Goal: Task Accomplishment & Management: Use online tool/utility

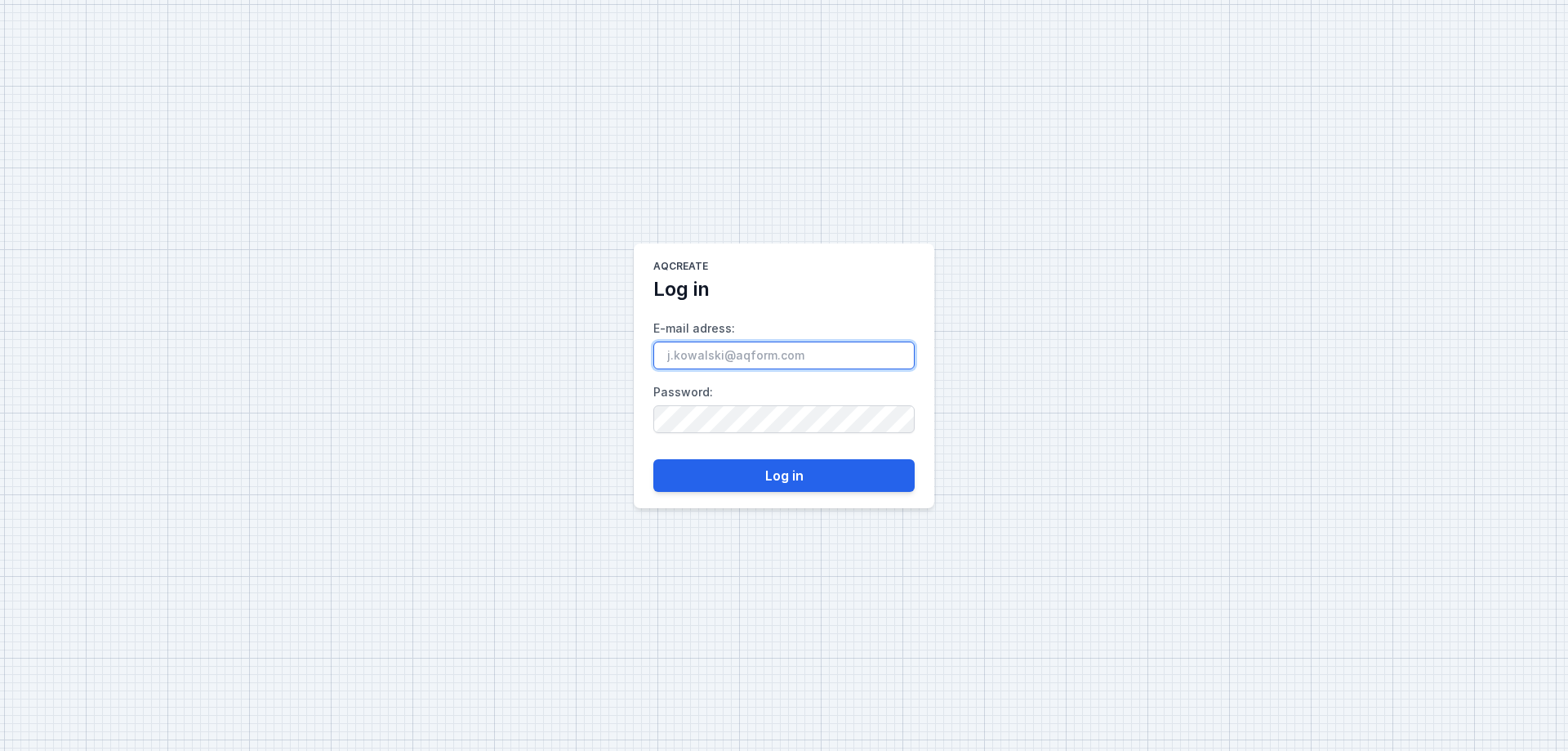
click at [721, 355] on input "E-mail adress :" at bounding box center [784, 355] width 262 height 28
paste input "[EMAIL_ADDRESS][DOMAIN_NAME]"
type input "[EMAIL_ADDRESS][DOMAIN_NAME]"
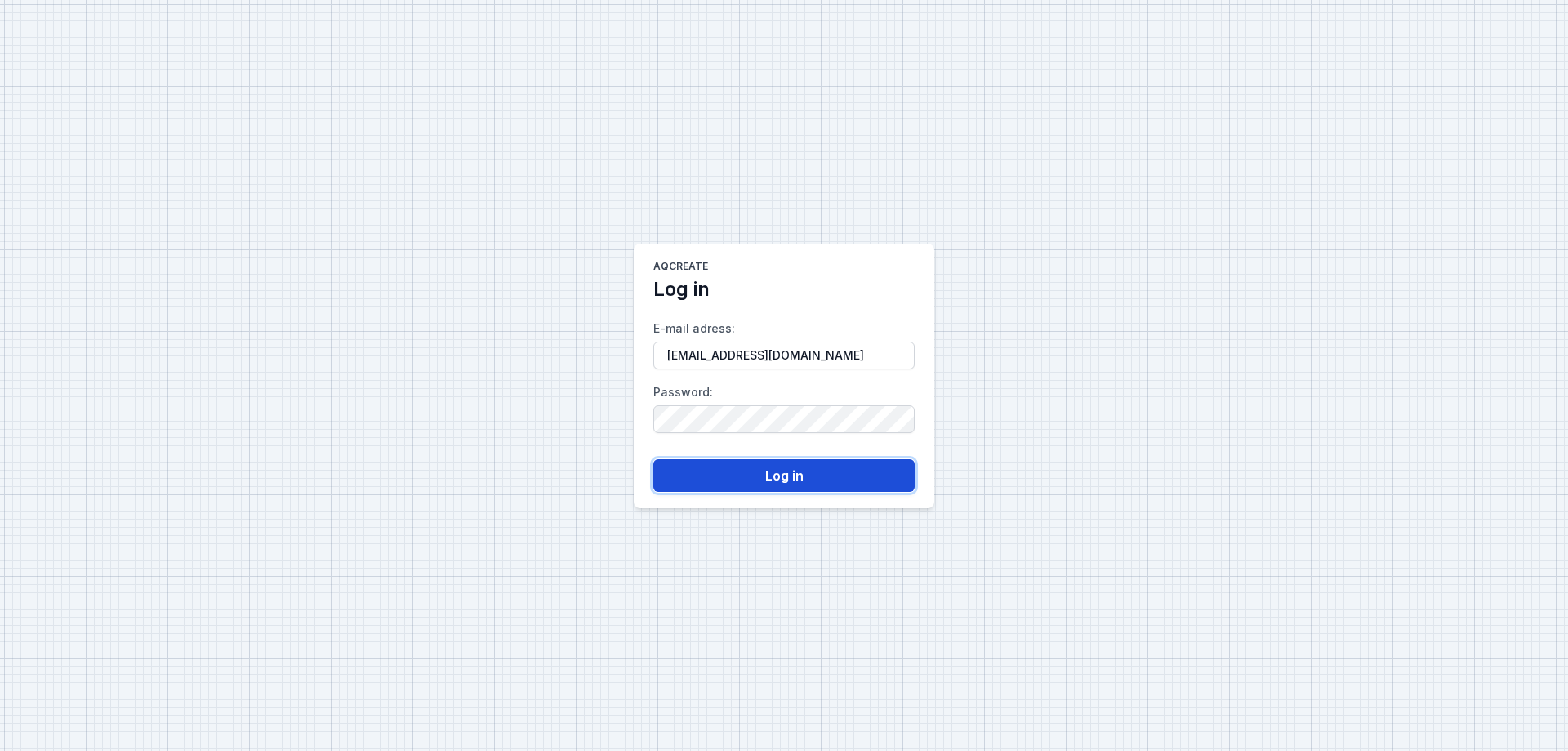
click at [745, 476] on button "Log in" at bounding box center [784, 475] width 262 height 33
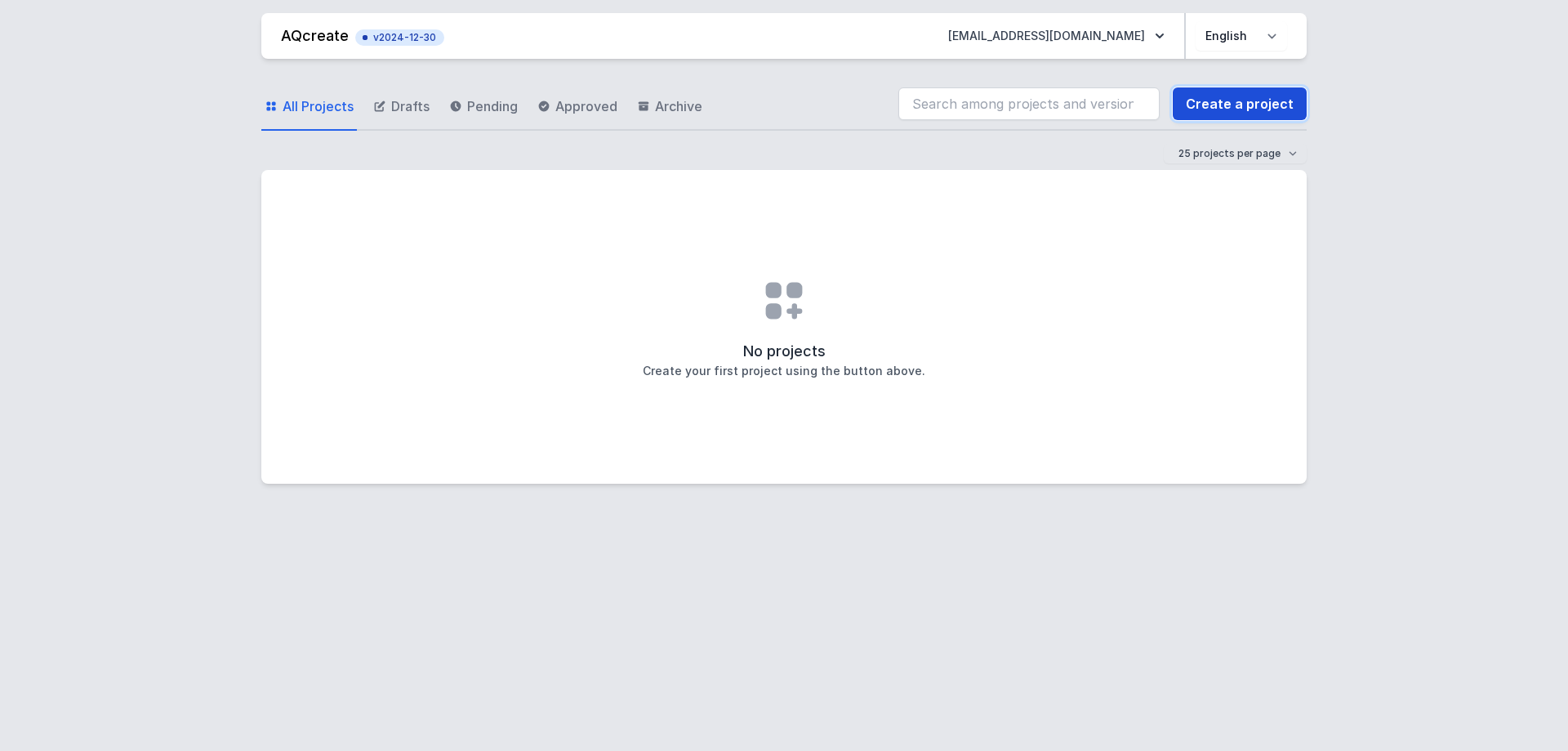
click at [1226, 110] on link "Create a project" at bounding box center [1240, 103] width 134 height 33
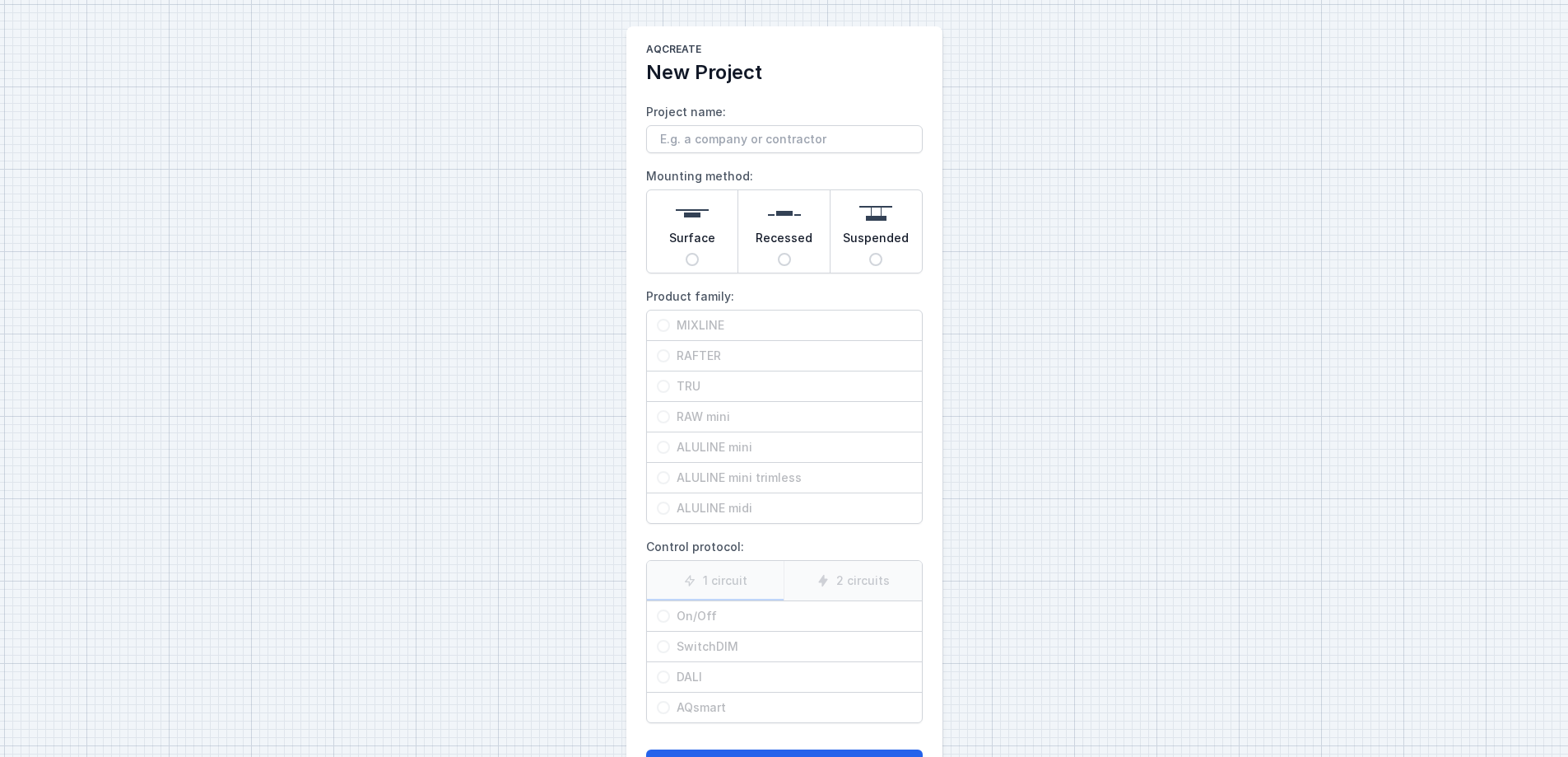
click at [691, 254] on input "Surface" at bounding box center [692, 260] width 13 height 13
radio input "true"
click at [674, 359] on span "RAFTER" at bounding box center [791, 356] width 242 height 17
click at [670, 359] on input "RAFTER" at bounding box center [663, 355] width 13 height 13
radio input "true"
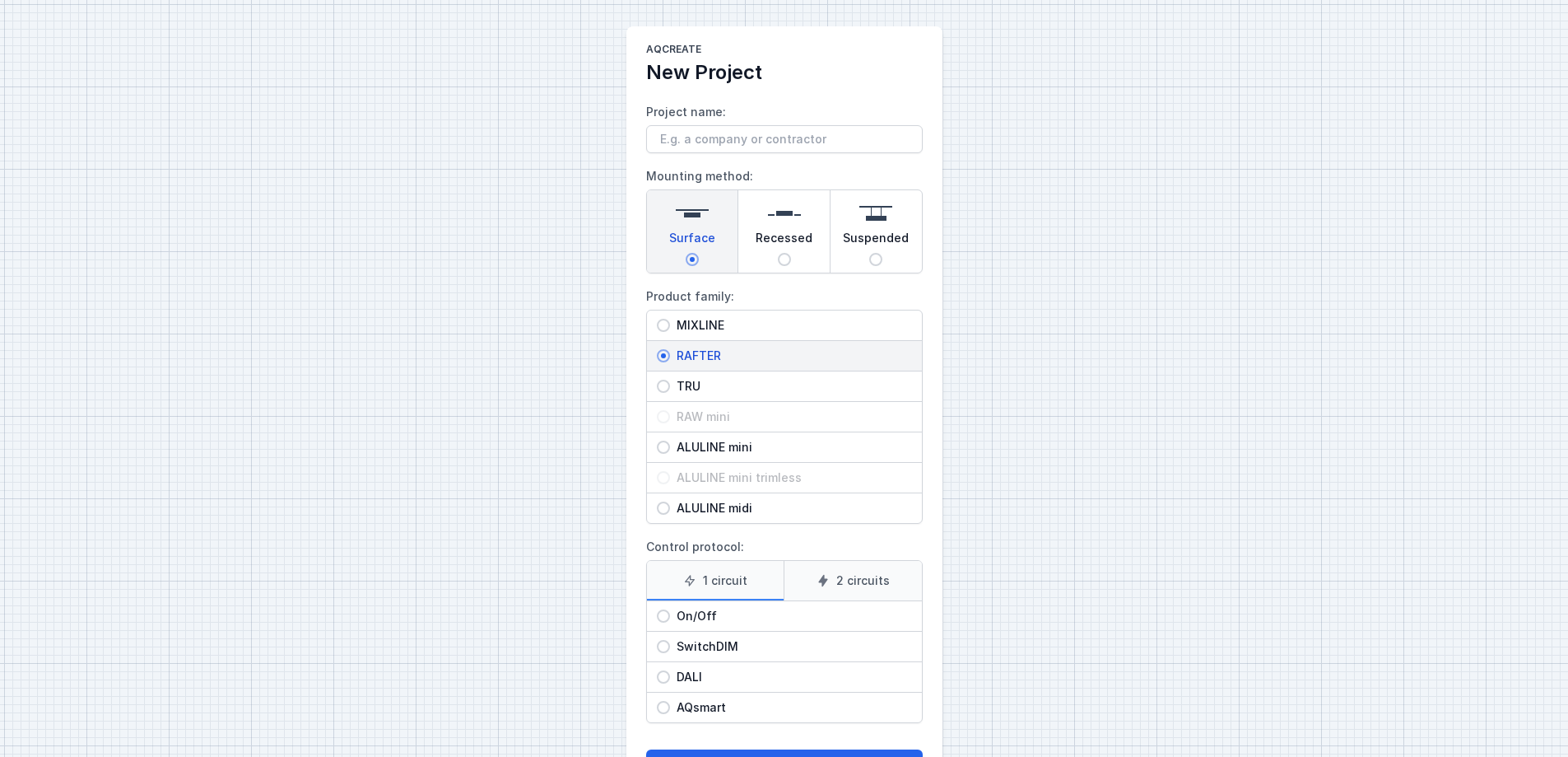
scroll to position [68, 0]
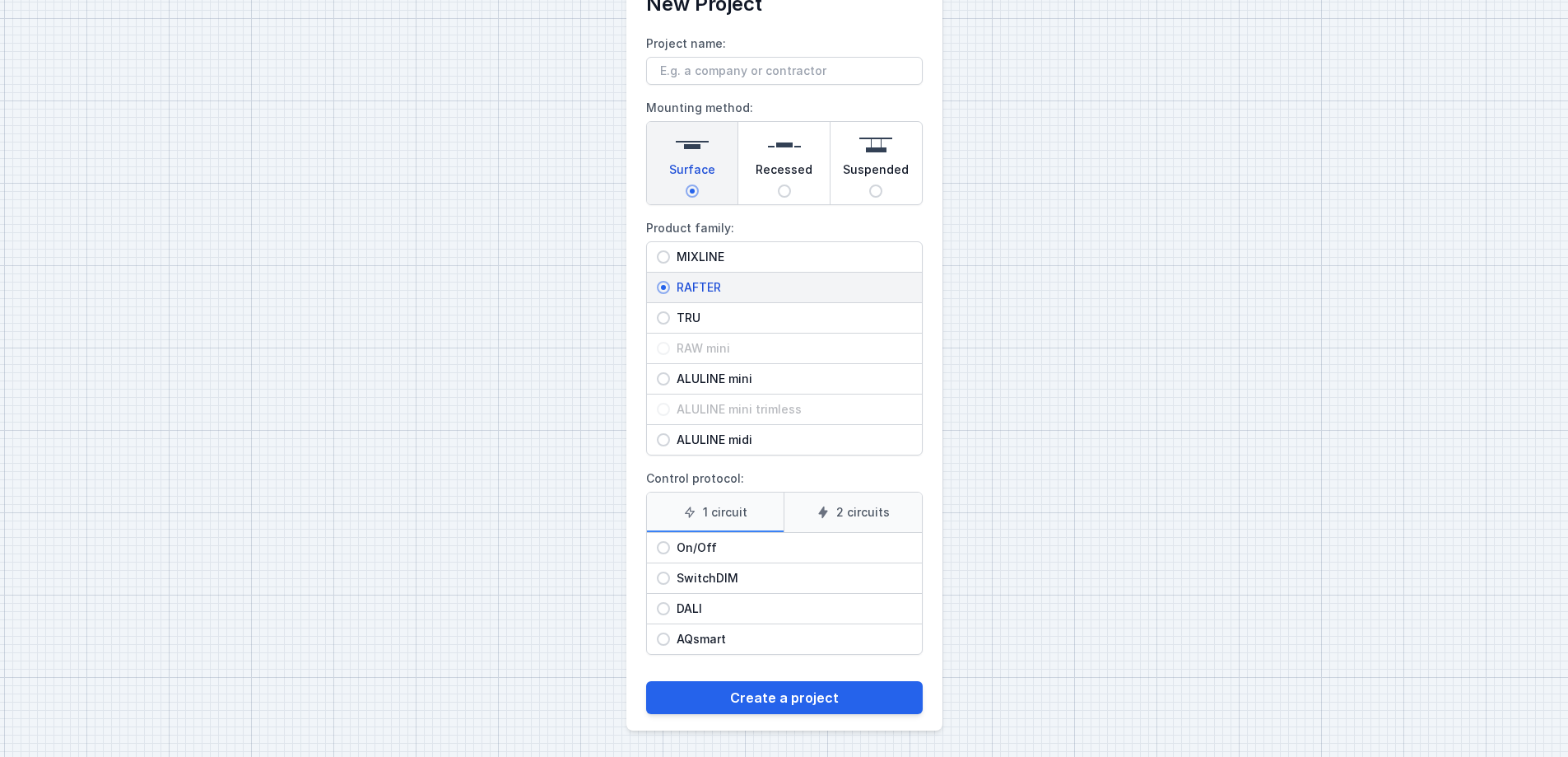
click at [684, 581] on span "SwitchDIM" at bounding box center [791, 578] width 242 height 17
click at [670, 581] on input "SwitchDIM" at bounding box center [663, 578] width 13 height 13
radio input "true"
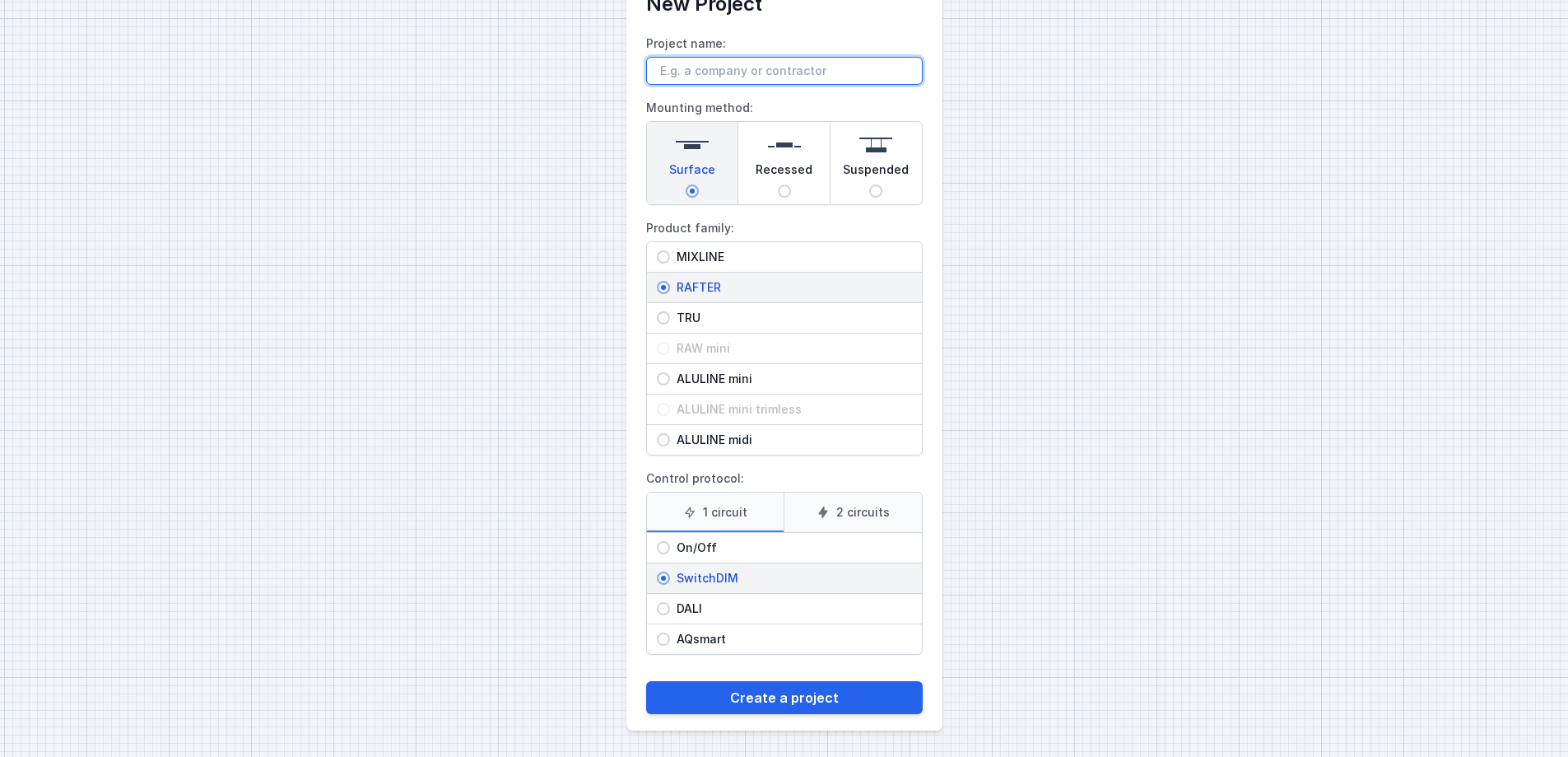
click at [721, 71] on input "Project name:" at bounding box center [784, 71] width 276 height 28
type input "Test"
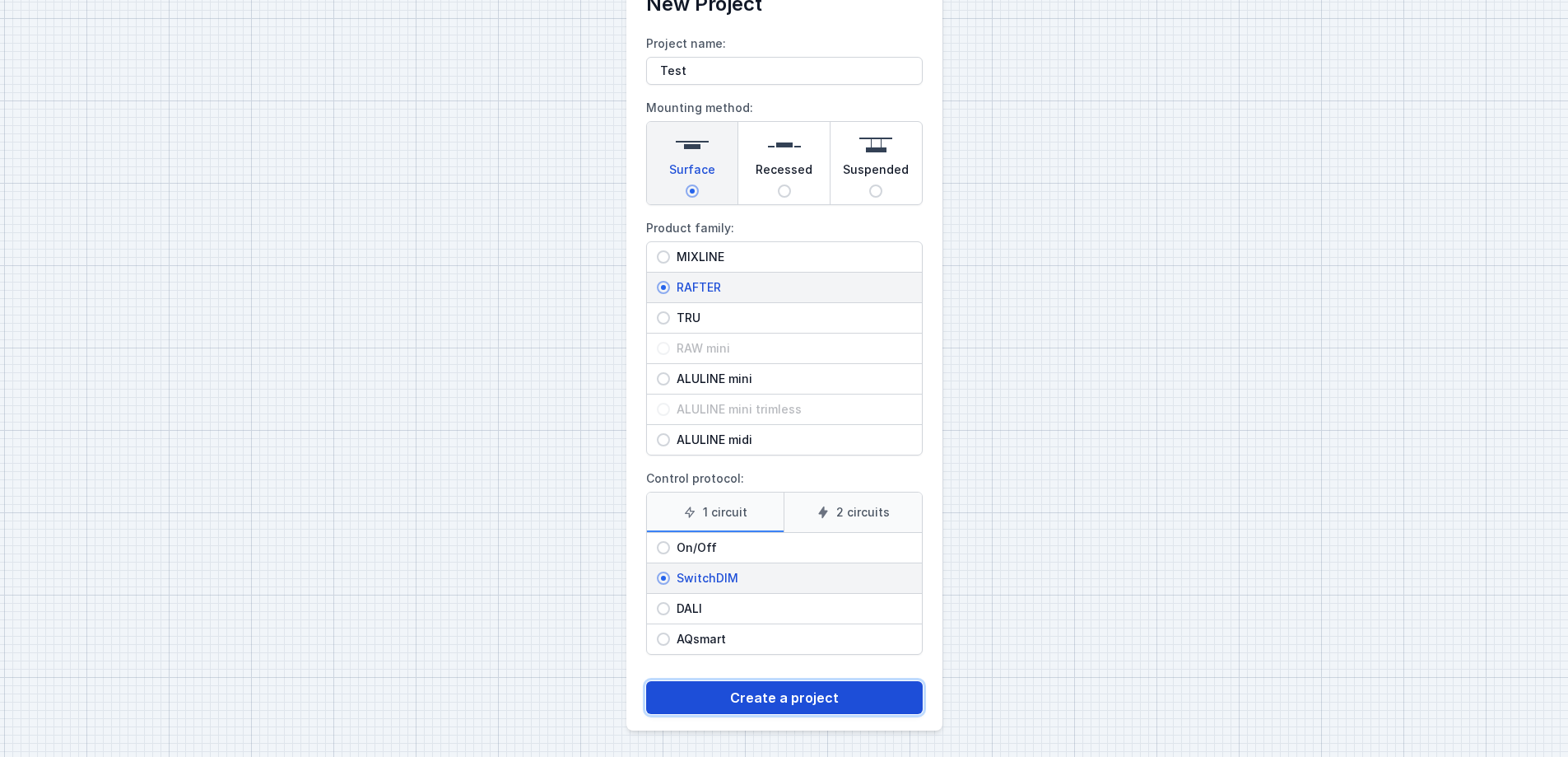
click at [806, 688] on button "Create a project" at bounding box center [784, 697] width 276 height 33
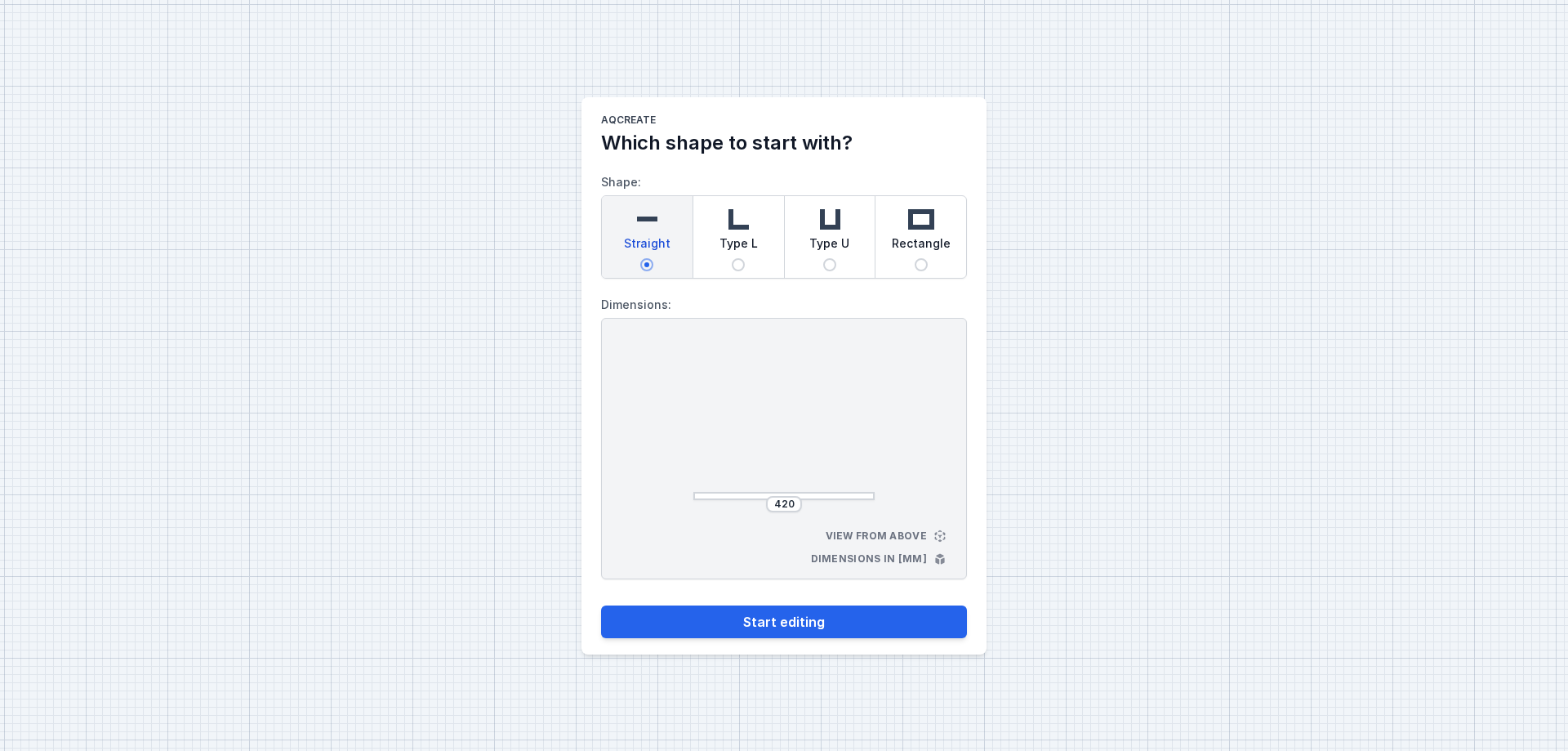
click at [740, 261] on input "Type L" at bounding box center [739, 265] width 13 height 13
radio input "true"
click at [715, 418] on input "435" at bounding box center [714, 423] width 26 height 13
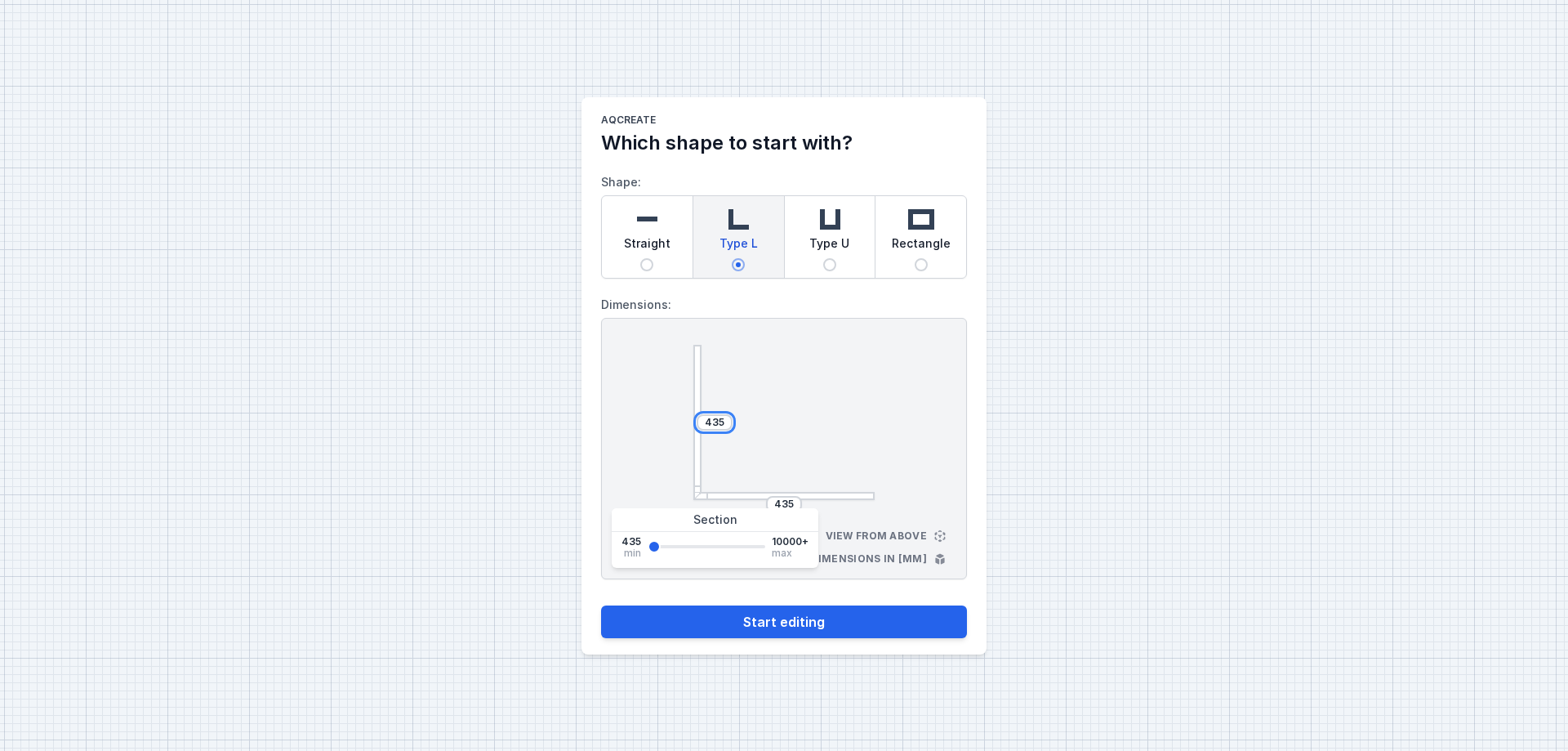
click at [715, 418] on input "435" at bounding box center [714, 423] width 26 height 13
type input "200"
click at [1025, 461] on div "AQcreate Which shape to start with? Shape: Straight Type L Type U Rectangle Dim…" at bounding box center [784, 375] width 1568 height 751
click at [778, 506] on input "435" at bounding box center [784, 504] width 26 height 13
click at [792, 502] on input "435" at bounding box center [784, 504] width 26 height 13
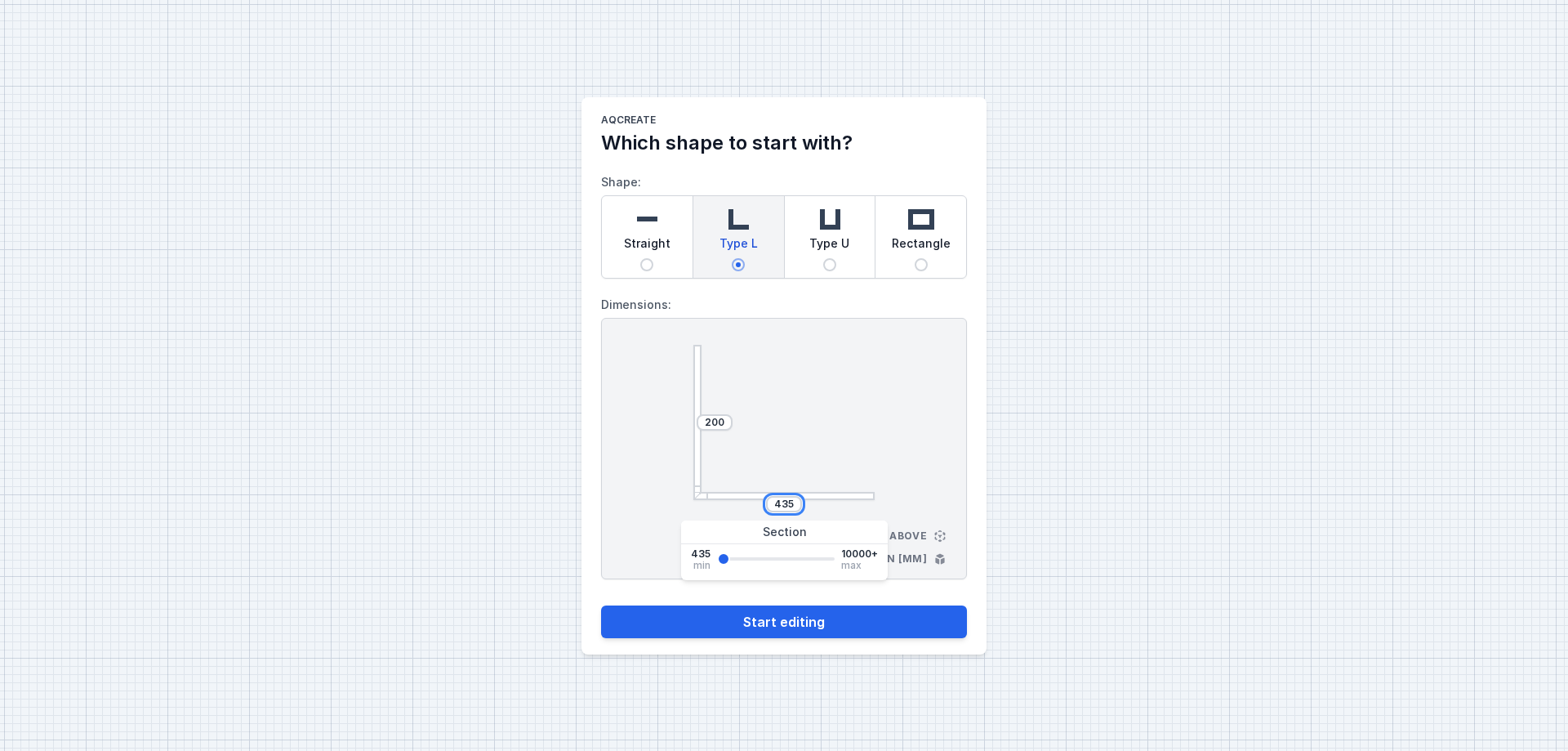
click at [792, 502] on input "435" at bounding box center [784, 504] width 26 height 13
drag, startPoint x: 791, startPoint y: 500, endPoint x: 749, endPoint y: 501, distance: 42.0
click at [749, 501] on div "435" at bounding box center [784, 504] width 182 height 17
type input "300"
click at [836, 610] on button "Start editing" at bounding box center [784, 621] width 366 height 33
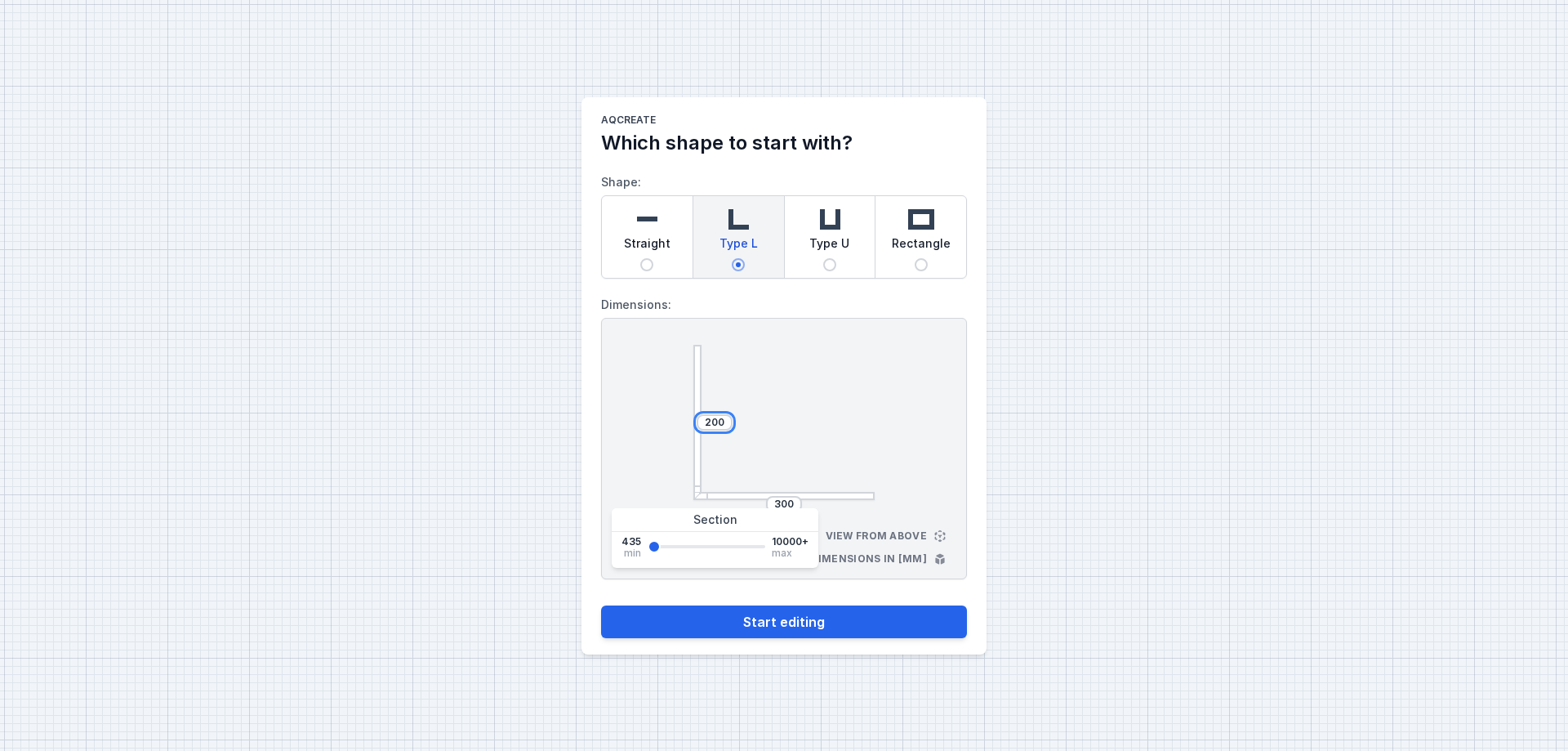
click at [723, 421] on input "200" at bounding box center [714, 423] width 26 height 13
type input "2000"
click at [786, 501] on input "300" at bounding box center [784, 504] width 26 height 13
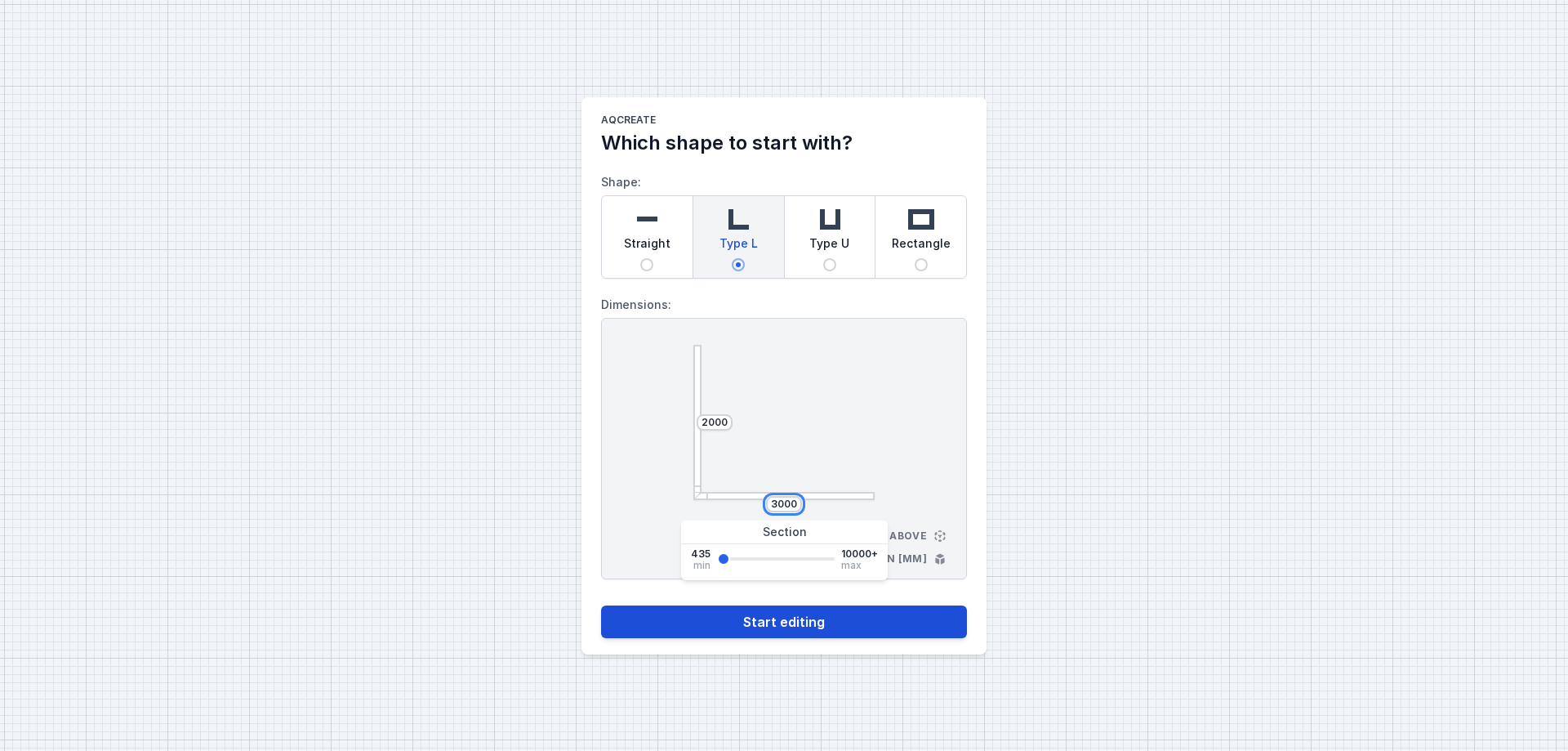
type input "3000"
click at [811, 617] on button "Start editing" at bounding box center [784, 621] width 366 height 33
select select "M"
select select "3000"
select select "3"
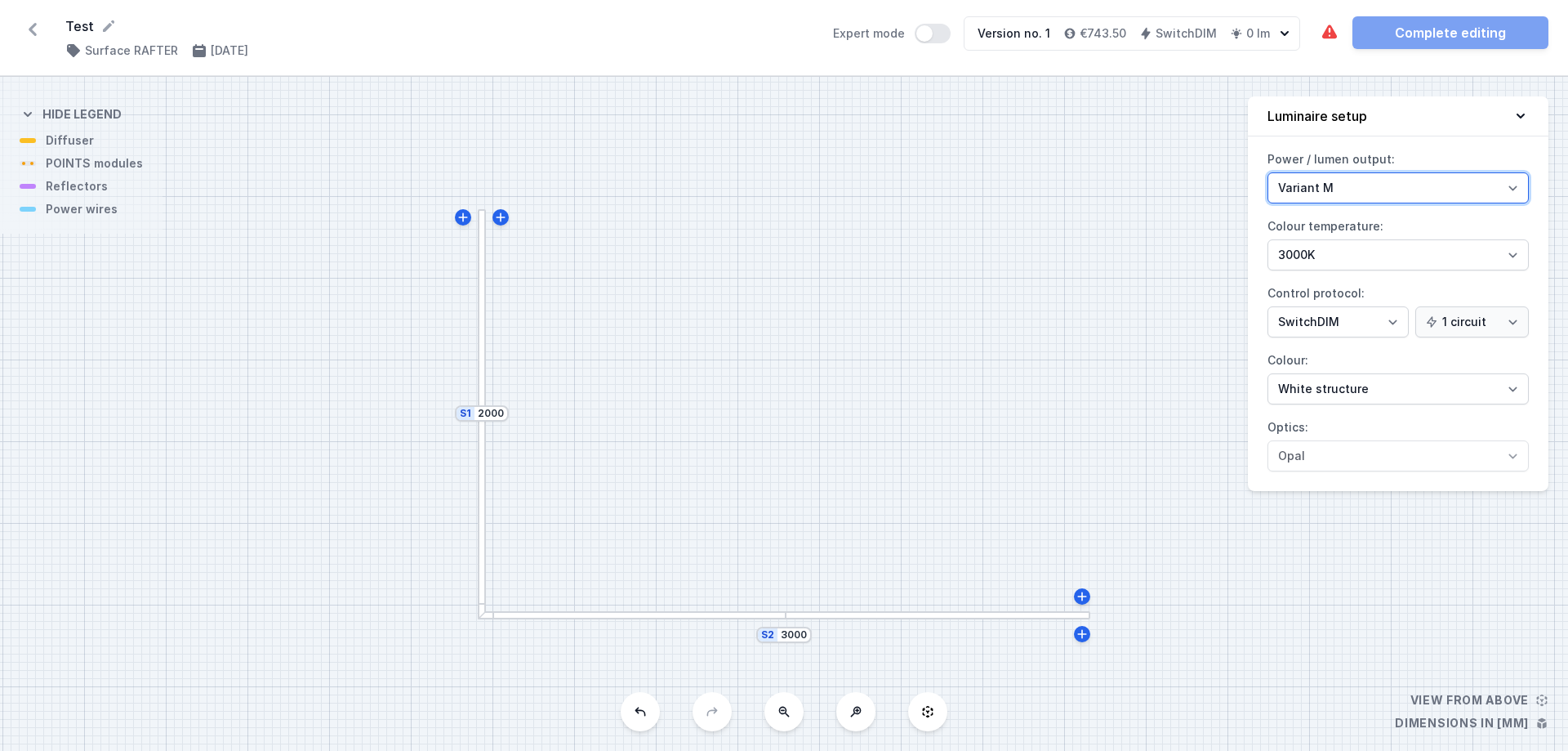
click at [1371, 188] on select "Variant L Variant M" at bounding box center [1399, 188] width 262 height 31
click at [1373, 187] on select "Variant L Variant M" at bounding box center [1399, 188] width 262 height 31
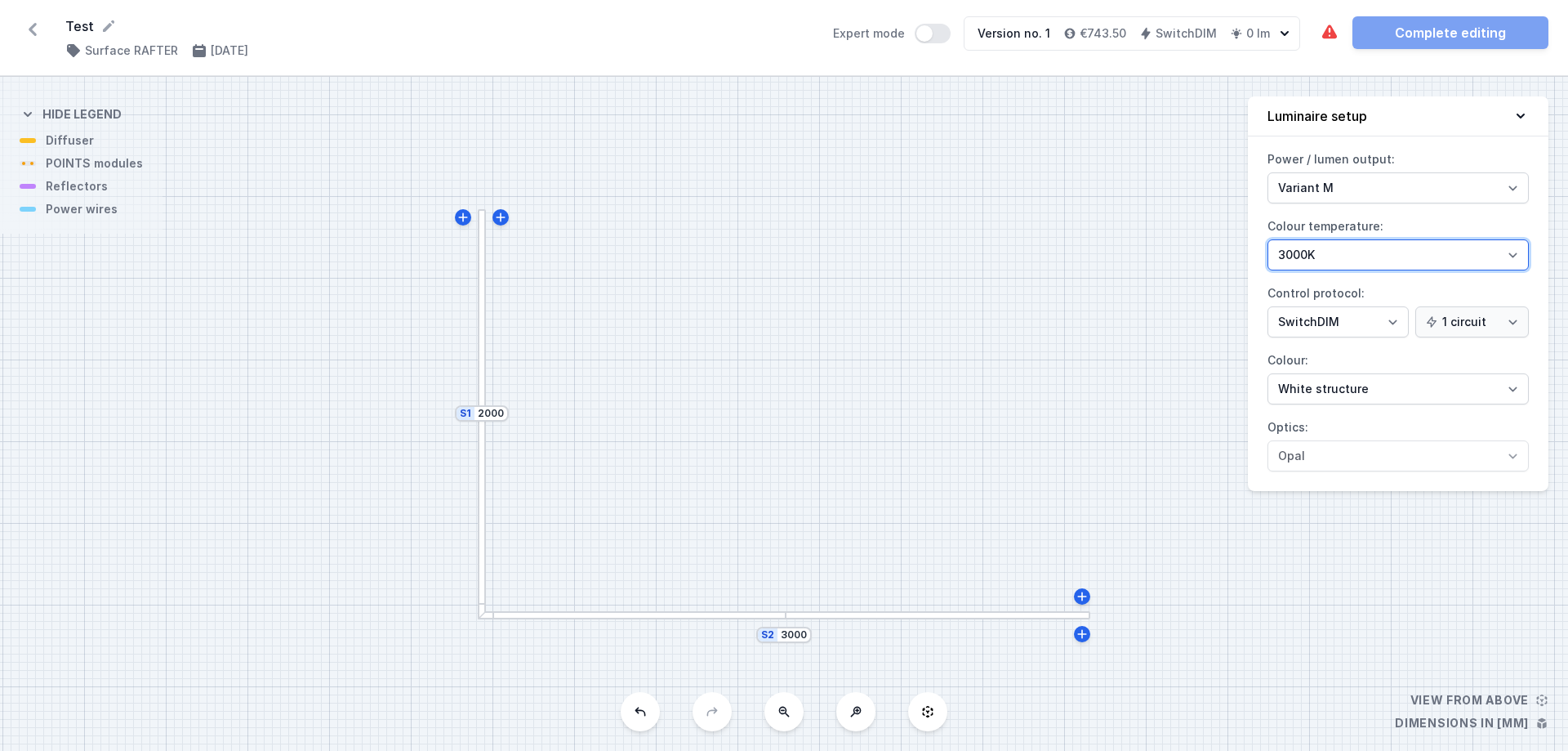
click at [1337, 263] on select "2700K 3000K 4000K" at bounding box center [1399, 254] width 262 height 31
click at [1334, 262] on select "2700K 3000K 4000K" at bounding box center [1399, 254] width 262 height 31
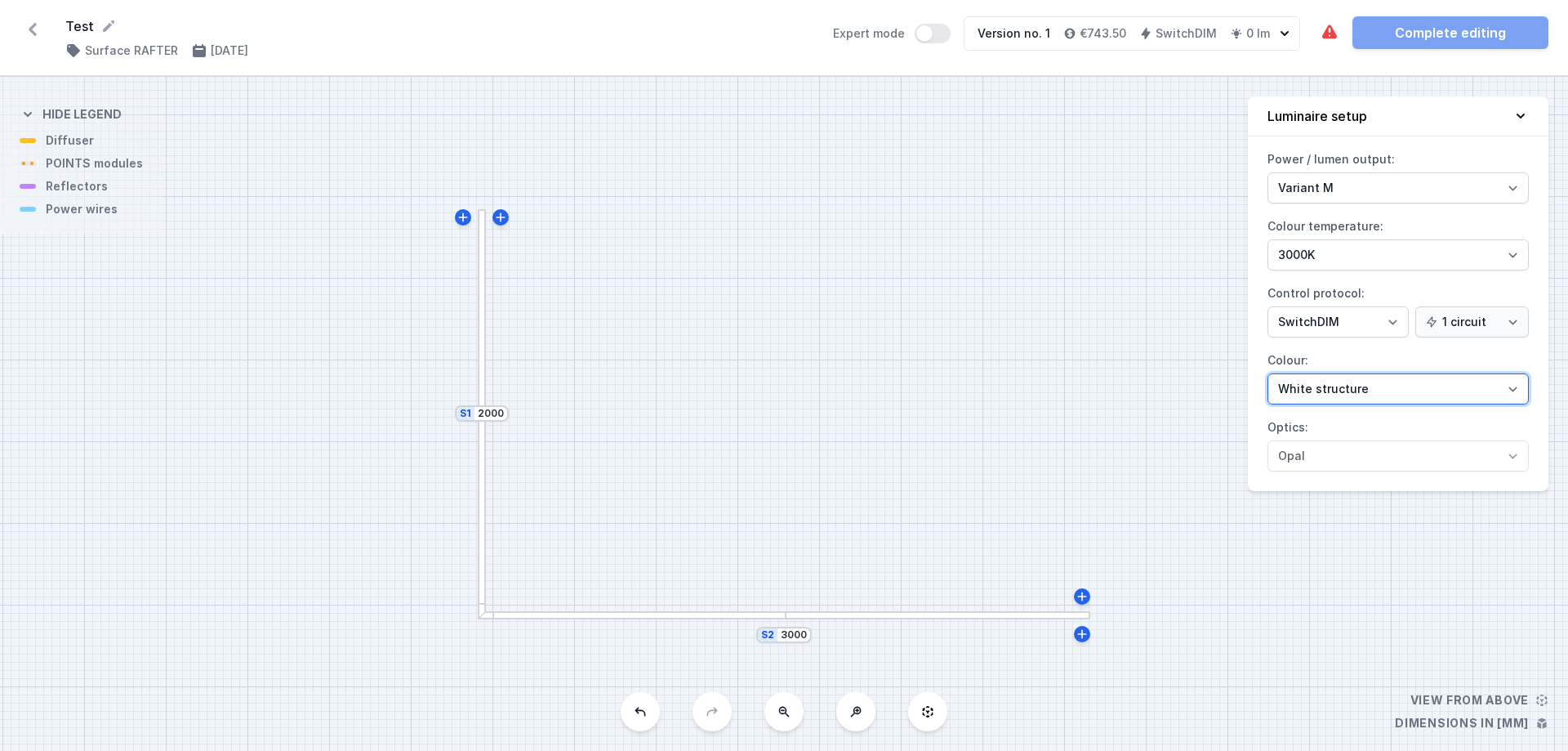
click at [1452, 390] on select "White structure Black structure Gold structure Copper Gray Another colour (from…" at bounding box center [1399, 388] width 262 height 31
click at [1268, 373] on select "White structure Black structure Gold structure Copper Gray Another colour (from…" at bounding box center [1399, 388] width 262 height 31
click at [1305, 398] on select "White structure Black structure Gold structure Copper Gray Another colour (from…" at bounding box center [1399, 388] width 262 height 31
select select "4"
click at [1268, 373] on select "White structure Black structure Gold structure Copper Gray Another colour (from…" at bounding box center [1399, 388] width 262 height 31
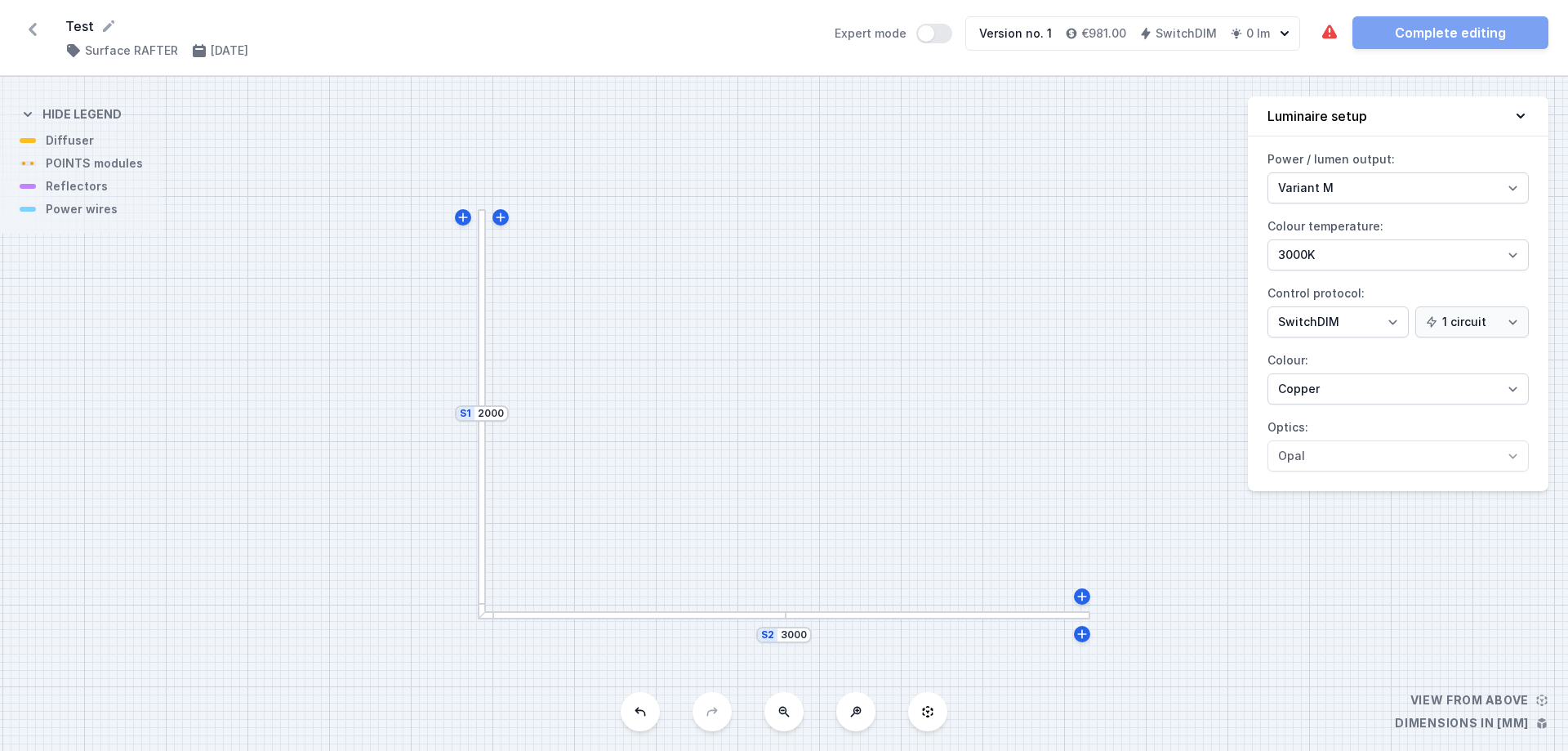
click at [919, 720] on button at bounding box center [928, 711] width 39 height 39
click at [924, 712] on icon at bounding box center [928, 712] width 13 height 13
drag, startPoint x: 1120, startPoint y: 664, endPoint x: 1173, endPoint y: 517, distance: 156.3
click at [1027, 427] on div "S2 3000 S1 2000" at bounding box center [784, 413] width 1568 height 673
click at [1540, 705] on div "S2 3000 S1 2000" at bounding box center [784, 413] width 1568 height 673
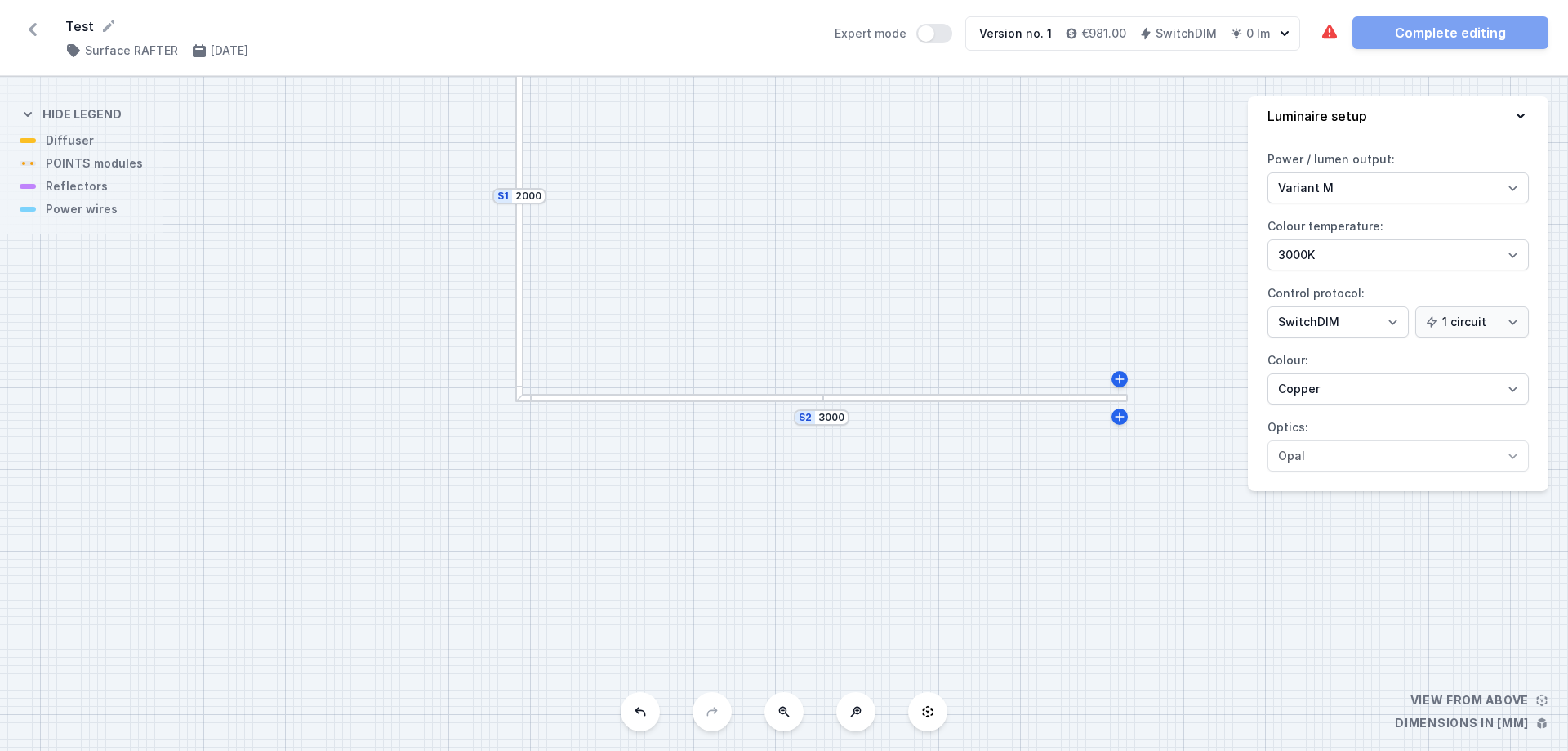
drag, startPoint x: 647, startPoint y: 481, endPoint x: 788, endPoint y: 511, distance: 144.2
click at [786, 510] on div "S2 3000 S1 2000" at bounding box center [784, 413] width 1568 height 673
drag, startPoint x: 801, startPoint y: 488, endPoint x: 773, endPoint y: 378, distance: 113.5
drag, startPoint x: 819, startPoint y: 284, endPoint x: 772, endPoint y: 485, distance: 206.4
click at [772, 485] on div "S2 3000 S1 2000" at bounding box center [784, 413] width 1568 height 673
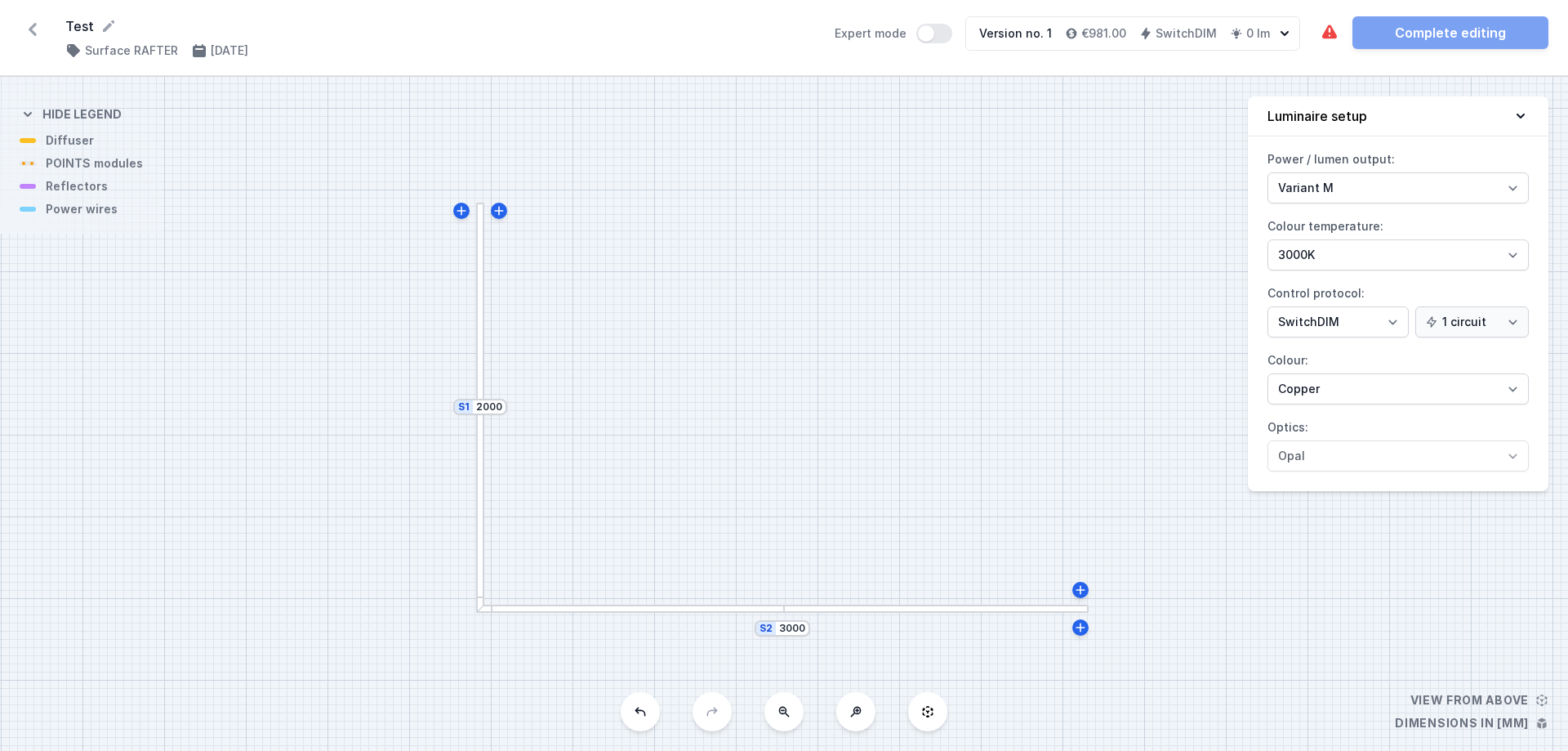
click at [772, 485] on div "S2 3000 S1 2000" at bounding box center [784, 413] width 1568 height 673
click at [775, 489] on div "S2 3000 S1 2000" at bounding box center [784, 413] width 1568 height 673
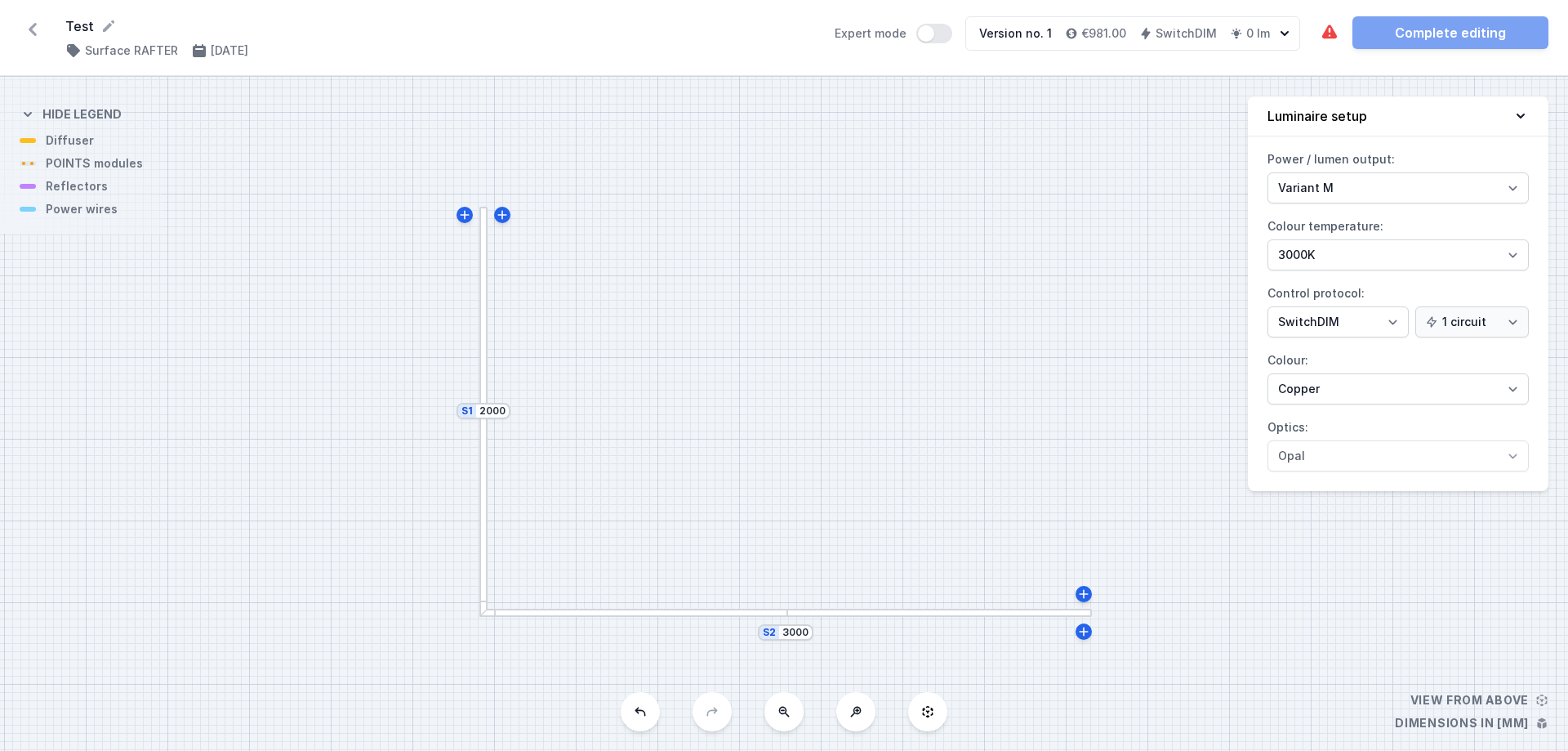
click at [775, 489] on div "S2 3000 S1 2000" at bounding box center [784, 413] width 1568 height 673
click at [939, 37] on button "Expert mode" at bounding box center [934, 33] width 36 height 20
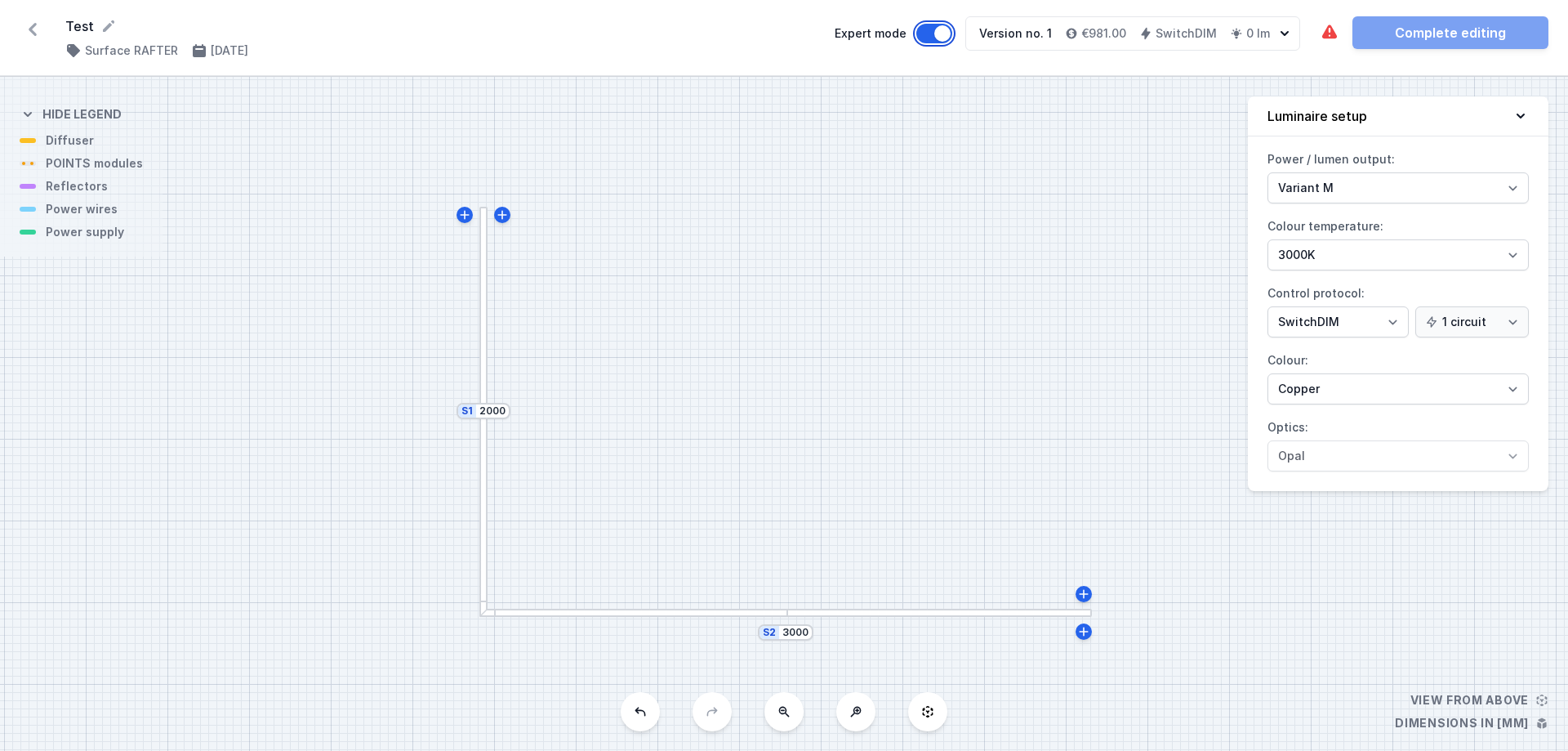
click at [939, 37] on button "Expert mode" at bounding box center [934, 33] width 36 height 20
click at [1016, 613] on div at bounding box center [940, 613] width 305 height 8
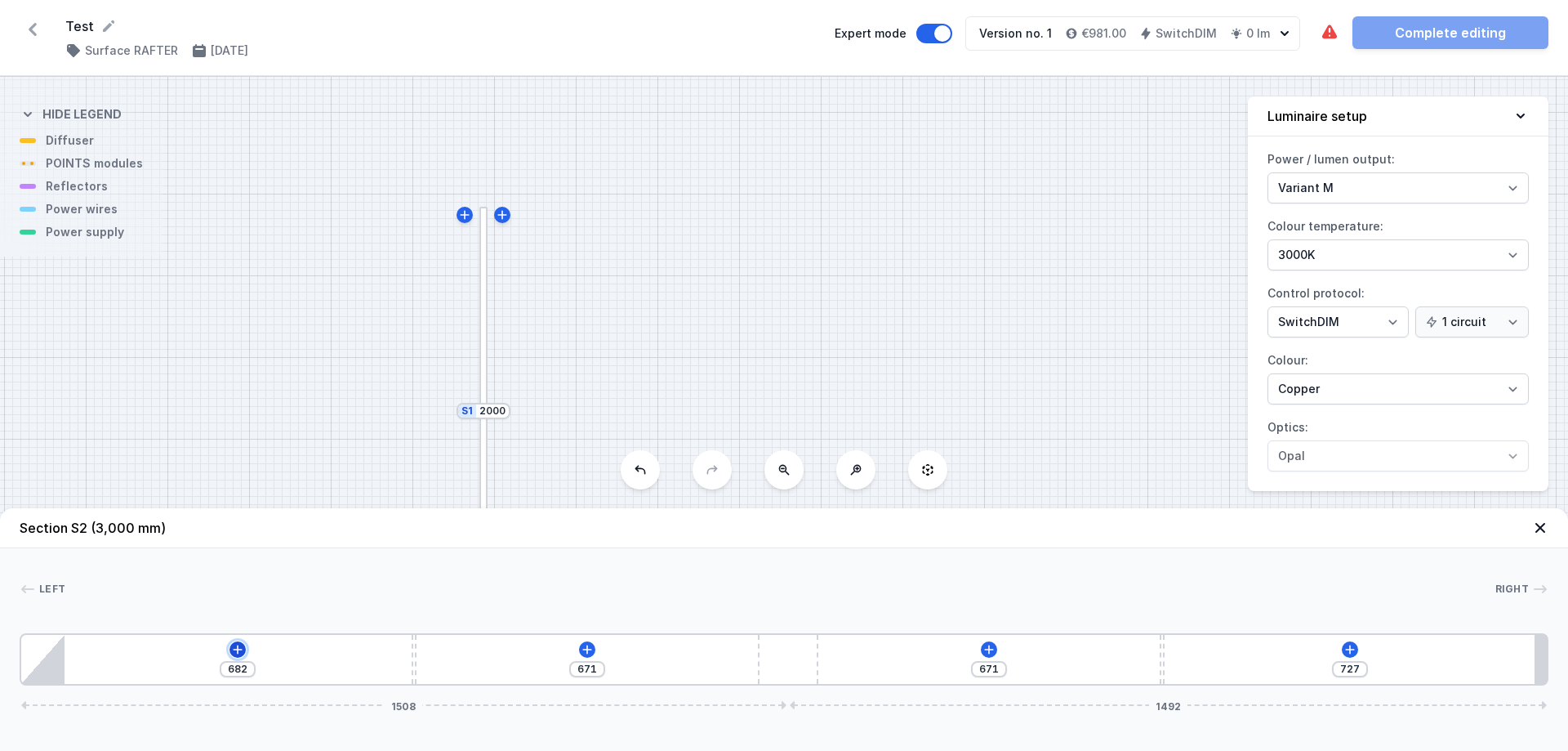
click at [237, 648] on icon at bounding box center [238, 649] width 13 height 13
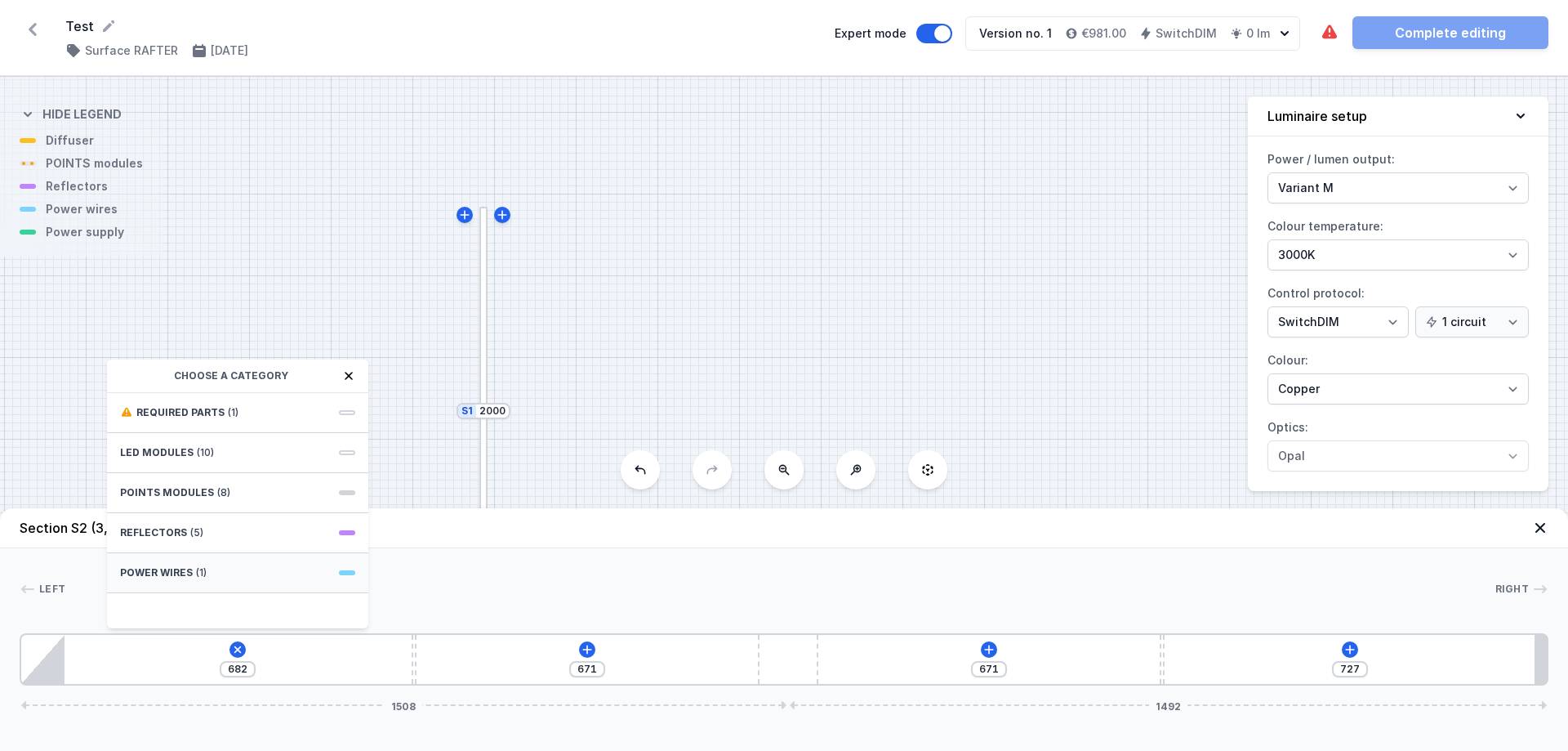
click at [223, 573] on div "Power wires (1)" at bounding box center [238, 573] width 262 height 40
click at [123, 378] on icon at bounding box center [127, 376] width 13 height 13
click at [233, 534] on div "Reflectors (5)" at bounding box center [238, 533] width 262 height 40
click at [124, 369] on icon at bounding box center [127, 376] width 13 height 13
click at [201, 493] on span "POINTS modules" at bounding box center [167, 493] width 94 height 13
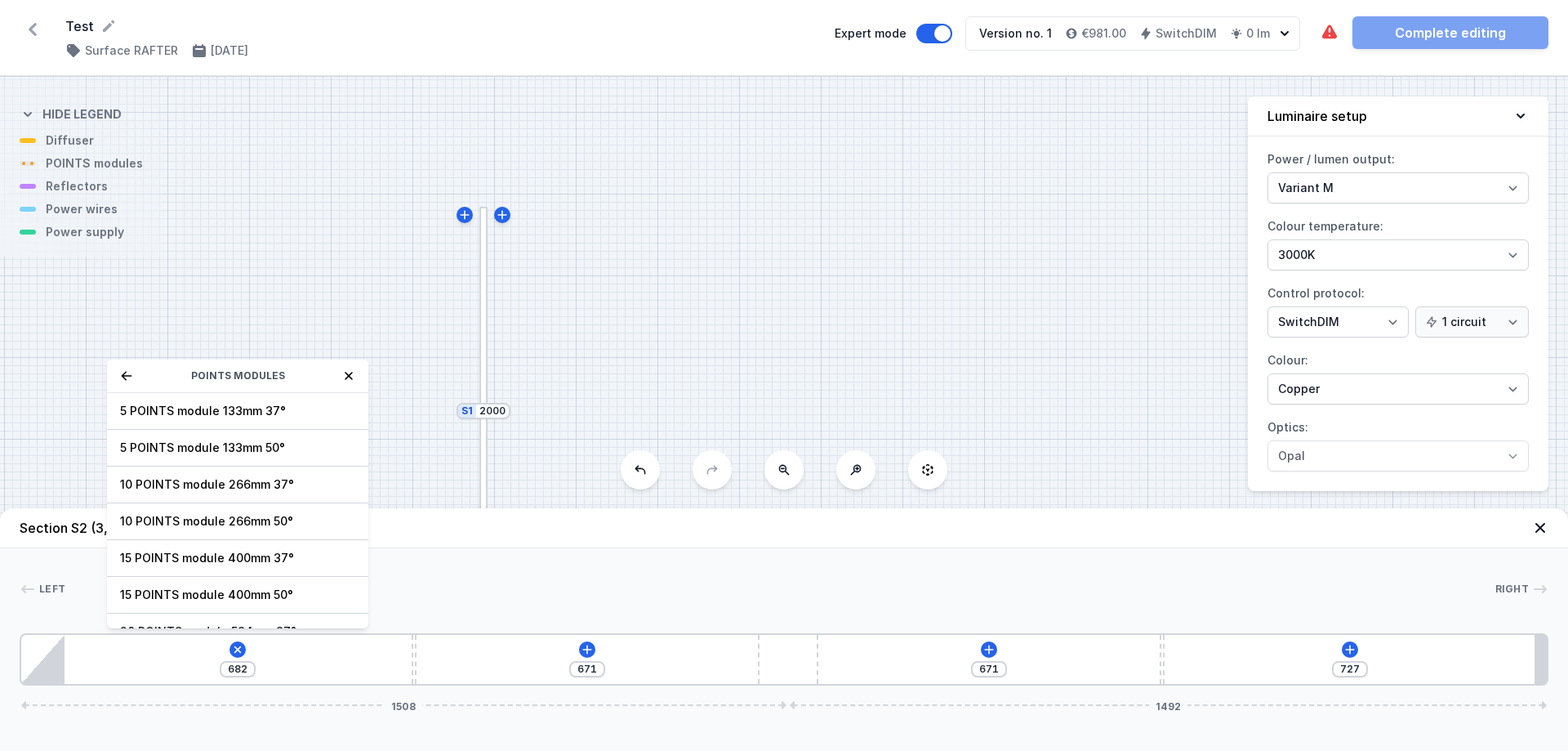
click at [122, 375] on icon at bounding box center [127, 376] width 13 height 13
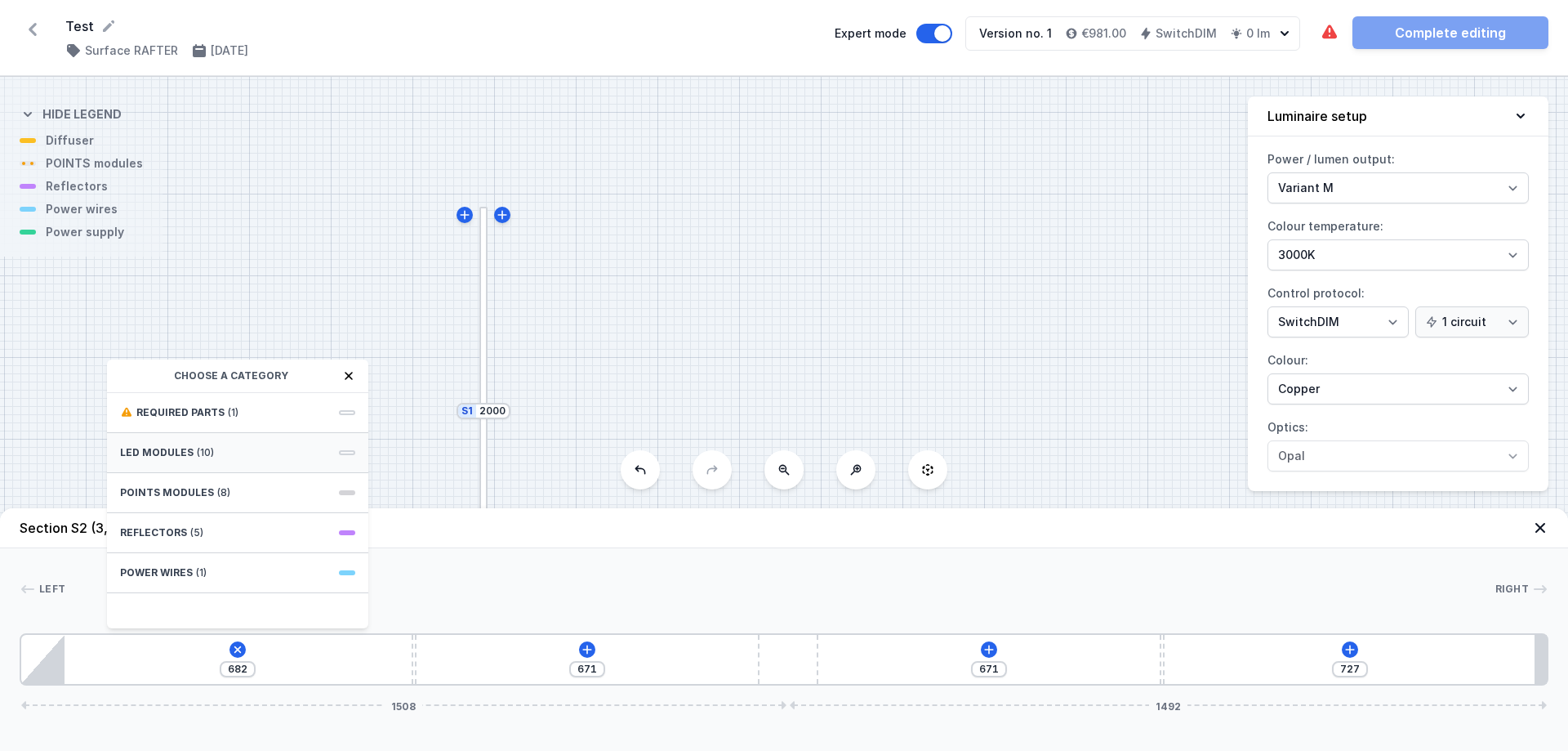
click at [168, 447] on span "LED modules" at bounding box center [157, 453] width 73 height 13
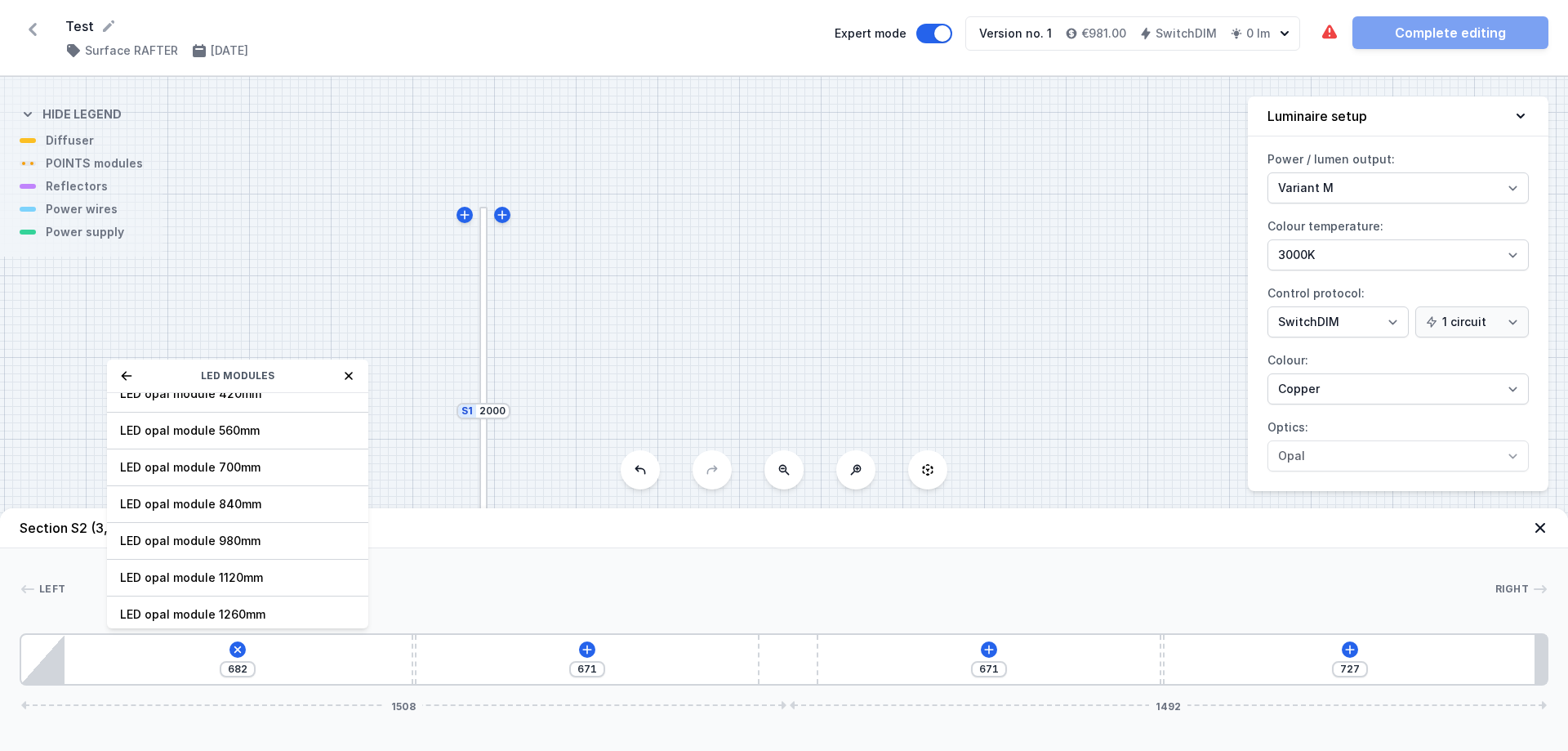
scroll to position [206, 0]
click at [192, 532] on span "LED opal module 1400mm" at bounding box center [238, 536] width 235 height 17
type input "13"
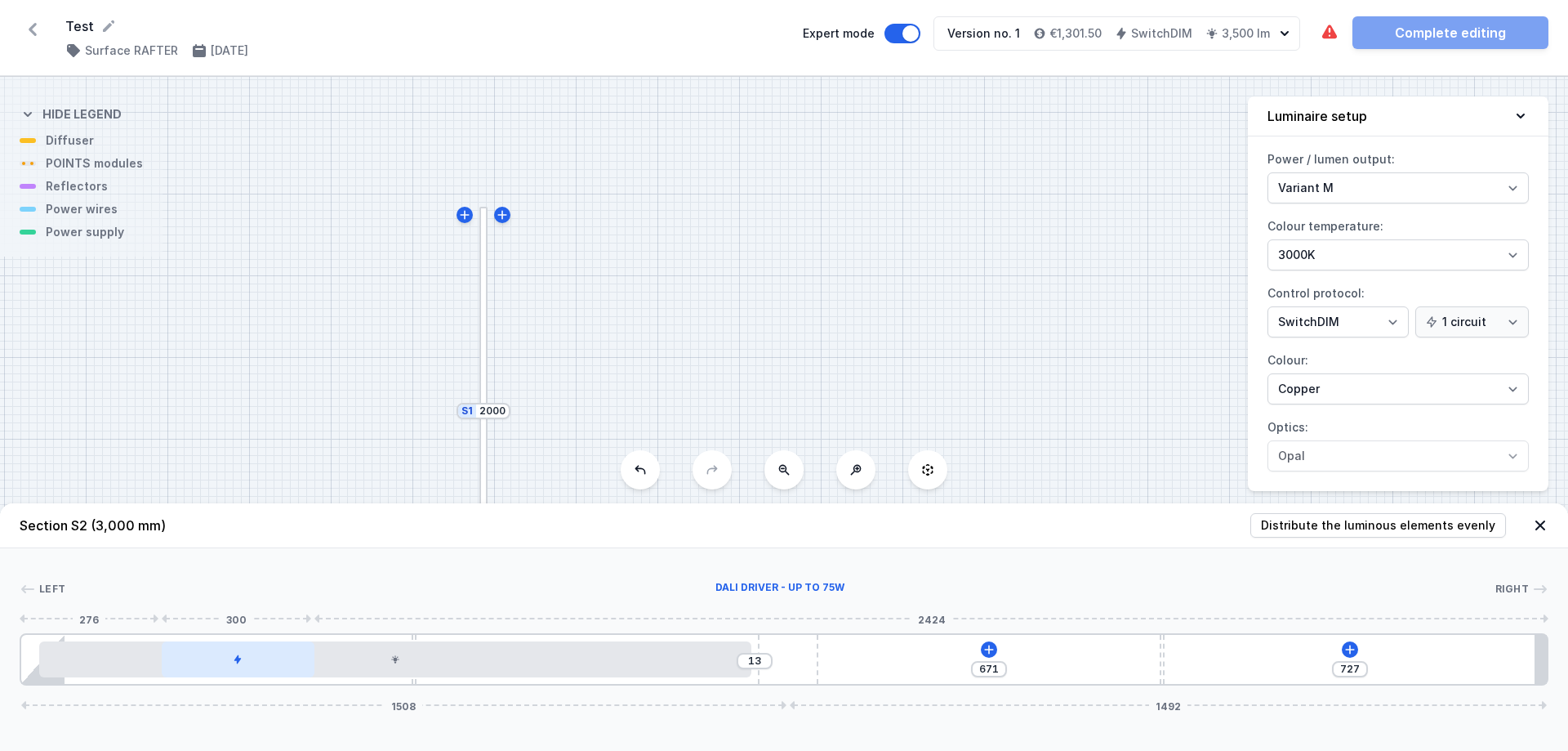
drag, startPoint x: 230, startPoint y: 659, endPoint x: 192, endPoint y: 661, distance: 38.1
click at [192, 661] on div at bounding box center [238, 658] width 153 height 36
click at [988, 652] on icon at bounding box center [989, 649] width 13 height 13
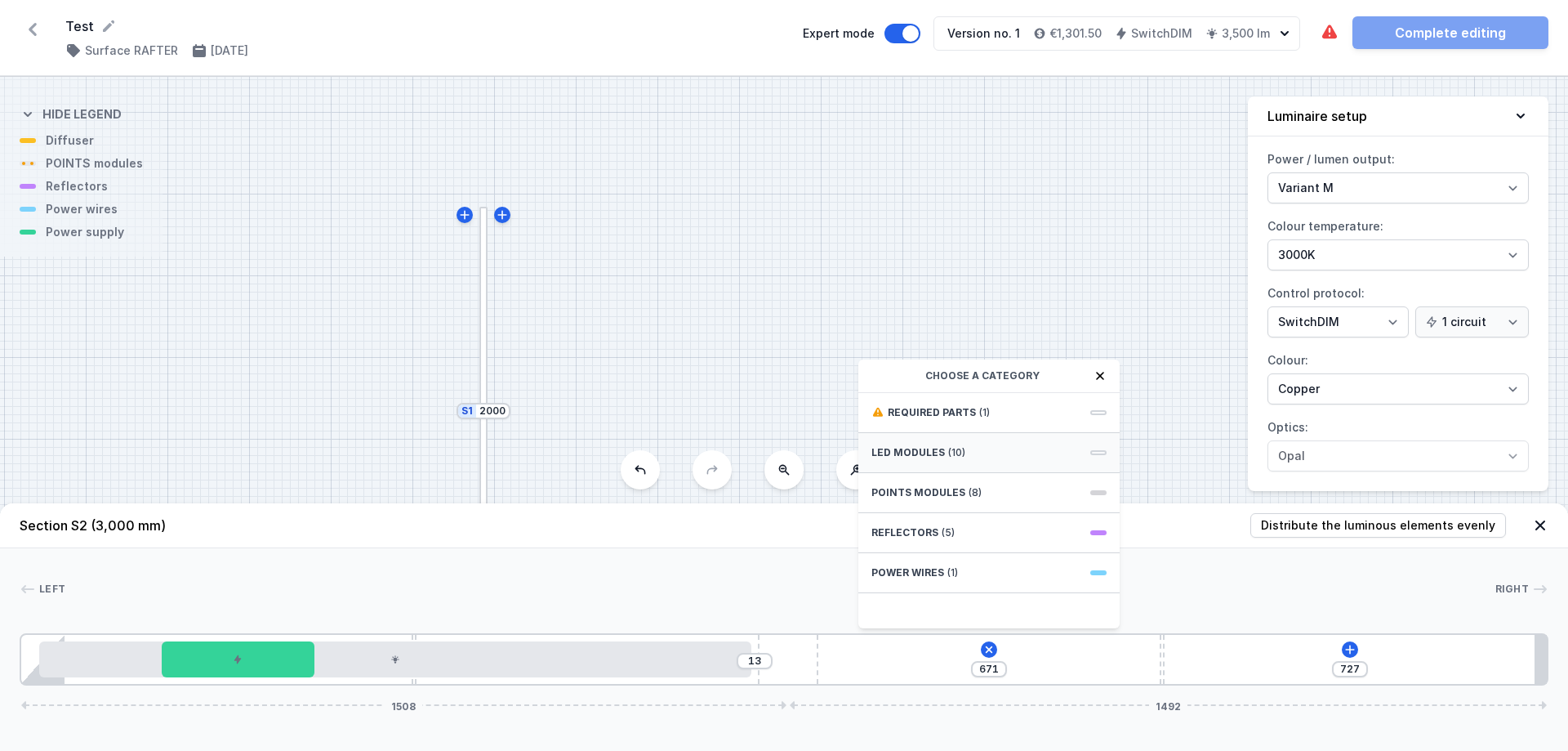
click at [920, 450] on span "LED modules" at bounding box center [909, 453] width 73 height 13
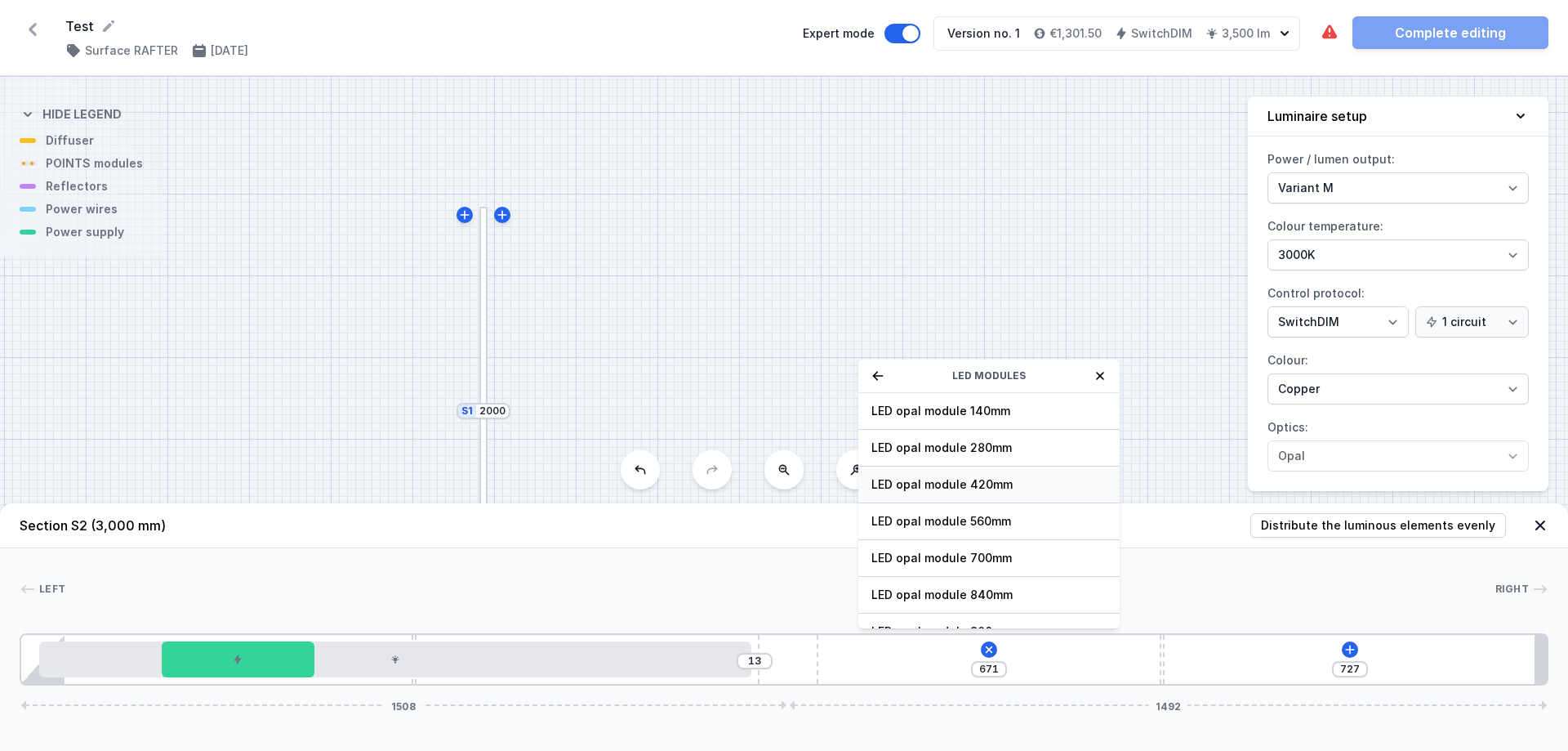
scroll to position [163, 0]
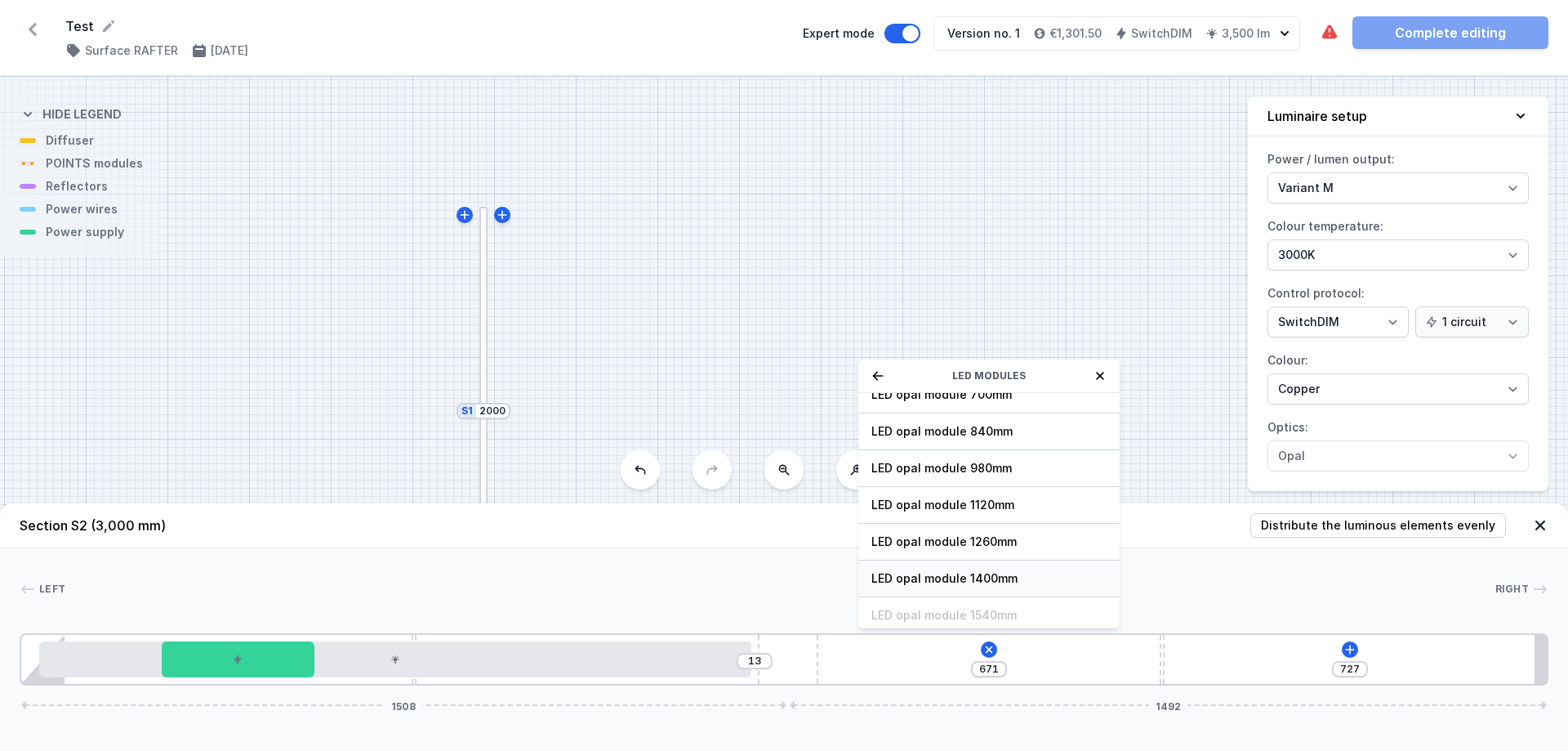
click at [954, 584] on span "LED opal module 1400mm" at bounding box center [989, 578] width 235 height 17
type input "67"
